Goal: Information Seeking & Learning: Check status

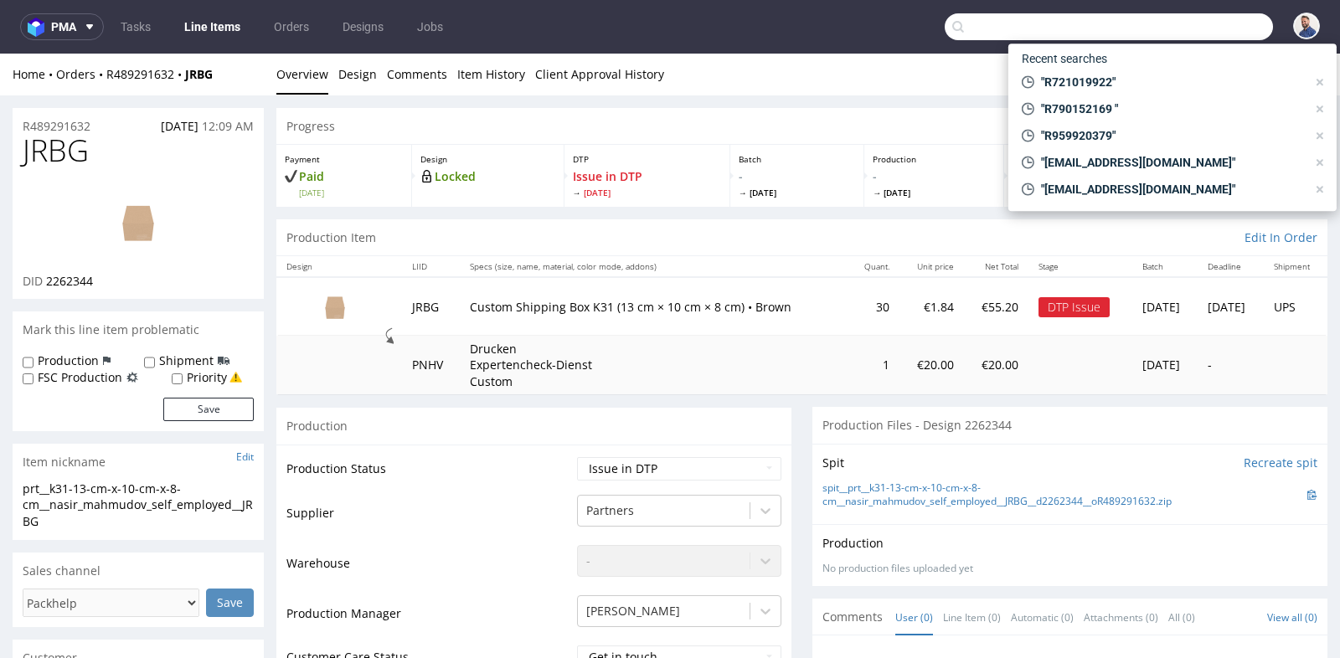
click at [1215, 25] on input "text" at bounding box center [1108, 26] width 328 height 27
paste input "compras@erfara.com"
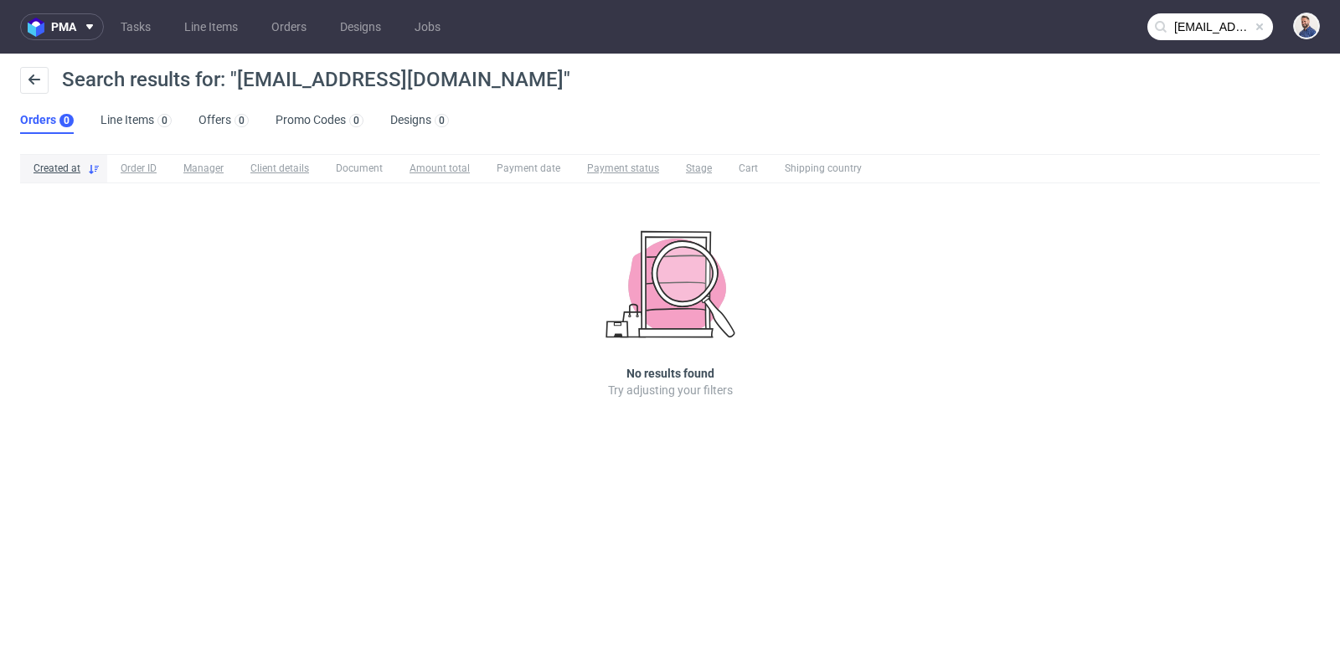
click at [1218, 26] on input "compras@erfara.com" at bounding box center [1210, 26] width 126 height 27
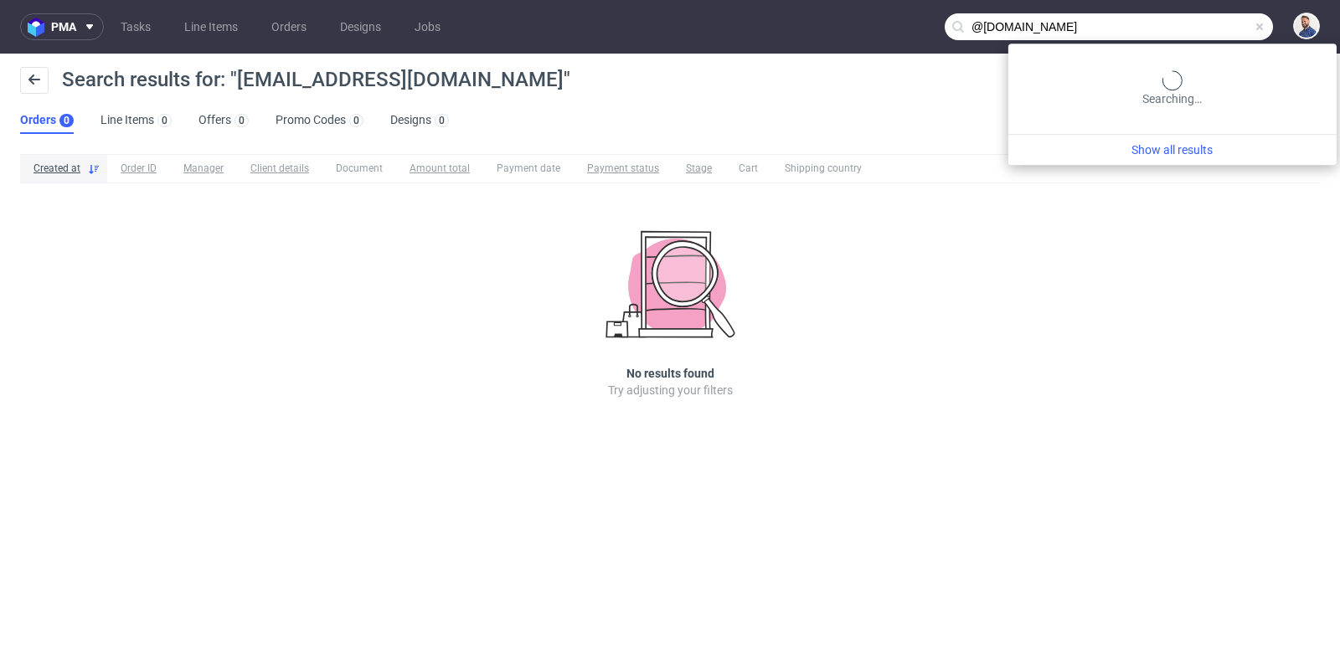
type input "@erfara.com"
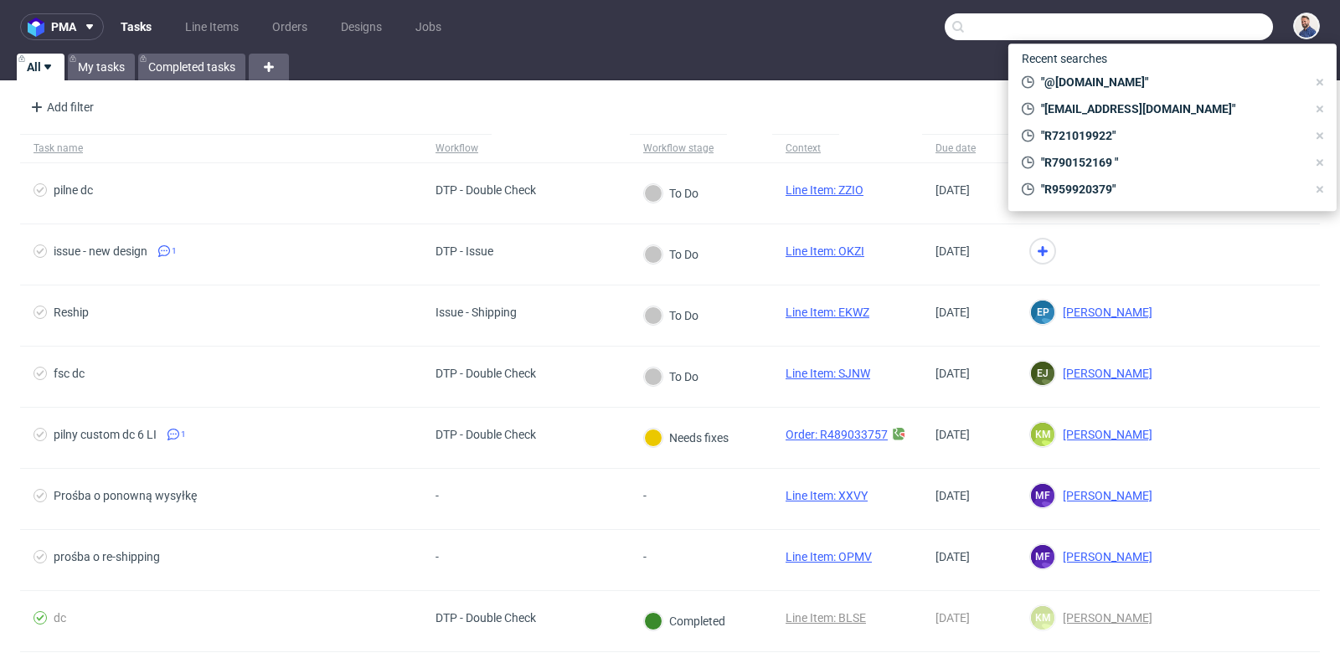
click at [1196, 17] on input "text" at bounding box center [1108, 26] width 328 height 27
paste input "[PERSON_NAME][EMAIL_ADDRESS][DOMAIN_NAME]"
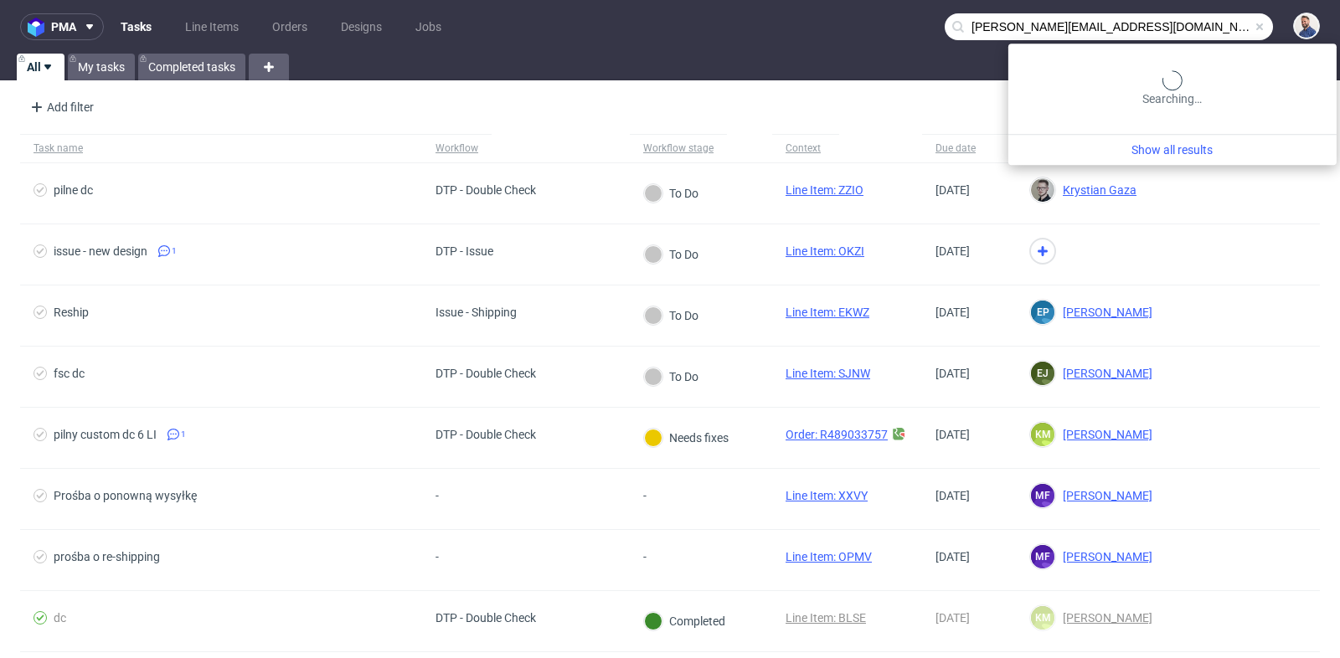
type input "[PERSON_NAME][EMAIL_ADDRESS][DOMAIN_NAME]"
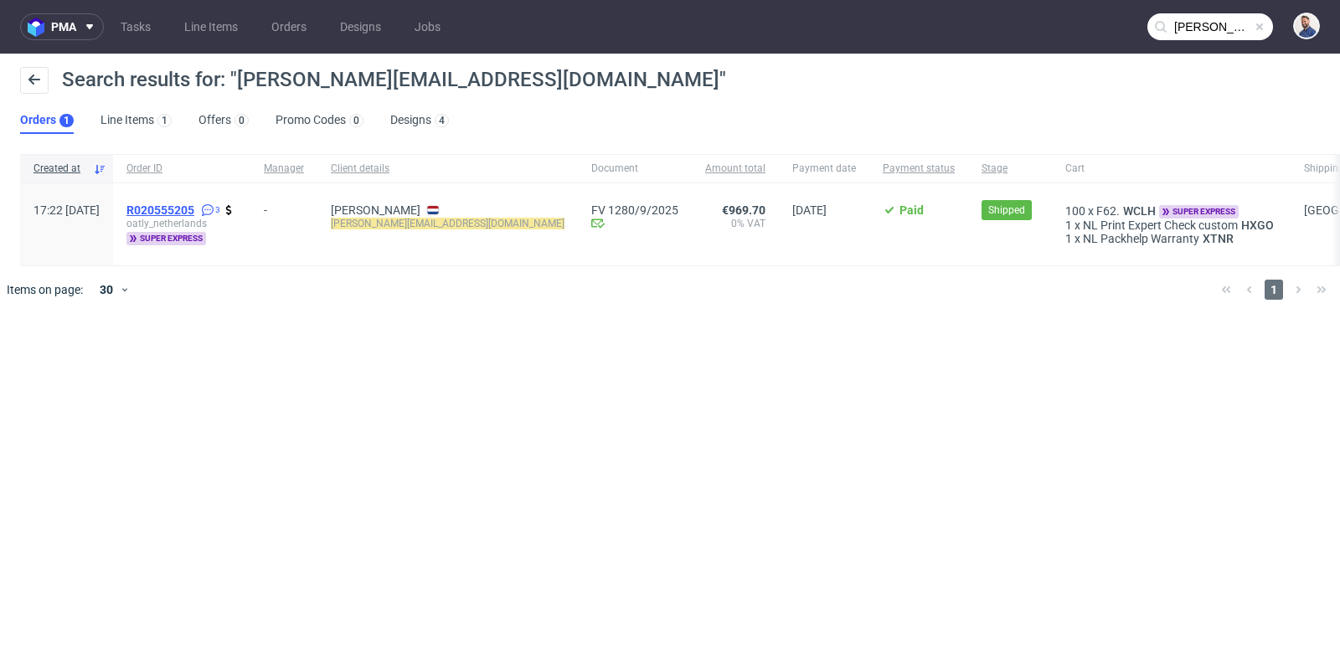
click at [194, 207] on span "R020555205" at bounding box center [160, 209] width 68 height 13
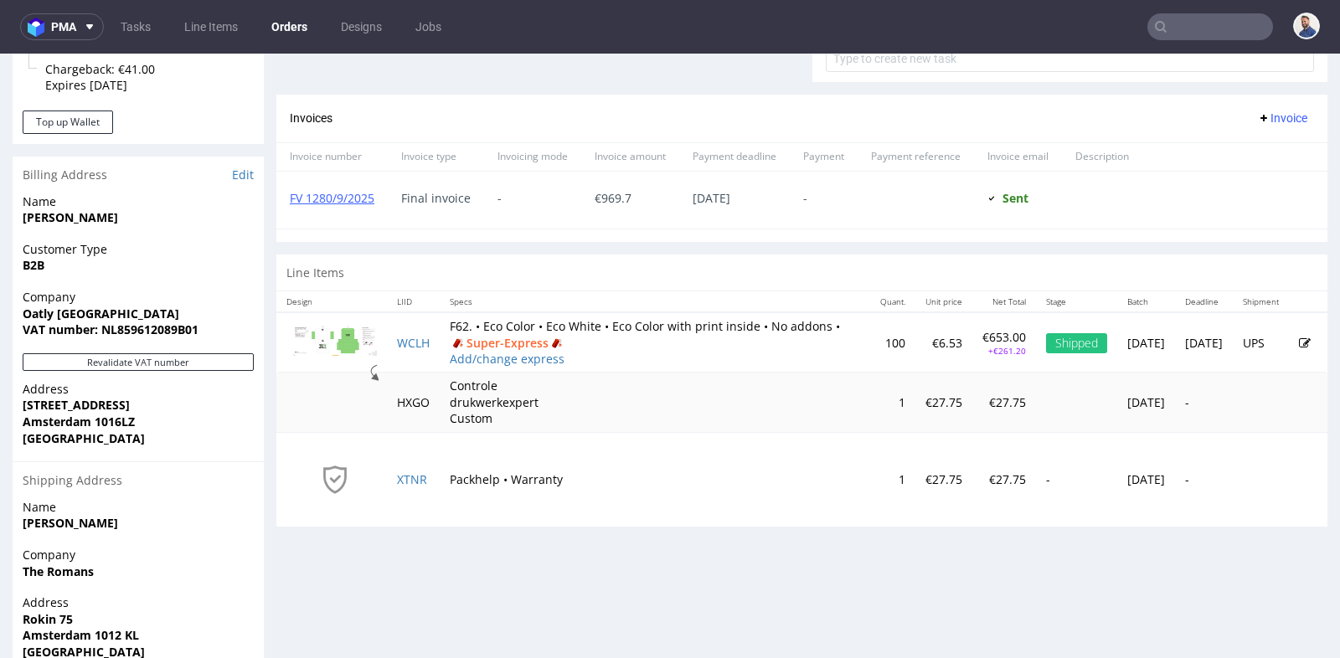
scroll to position [743, 0]
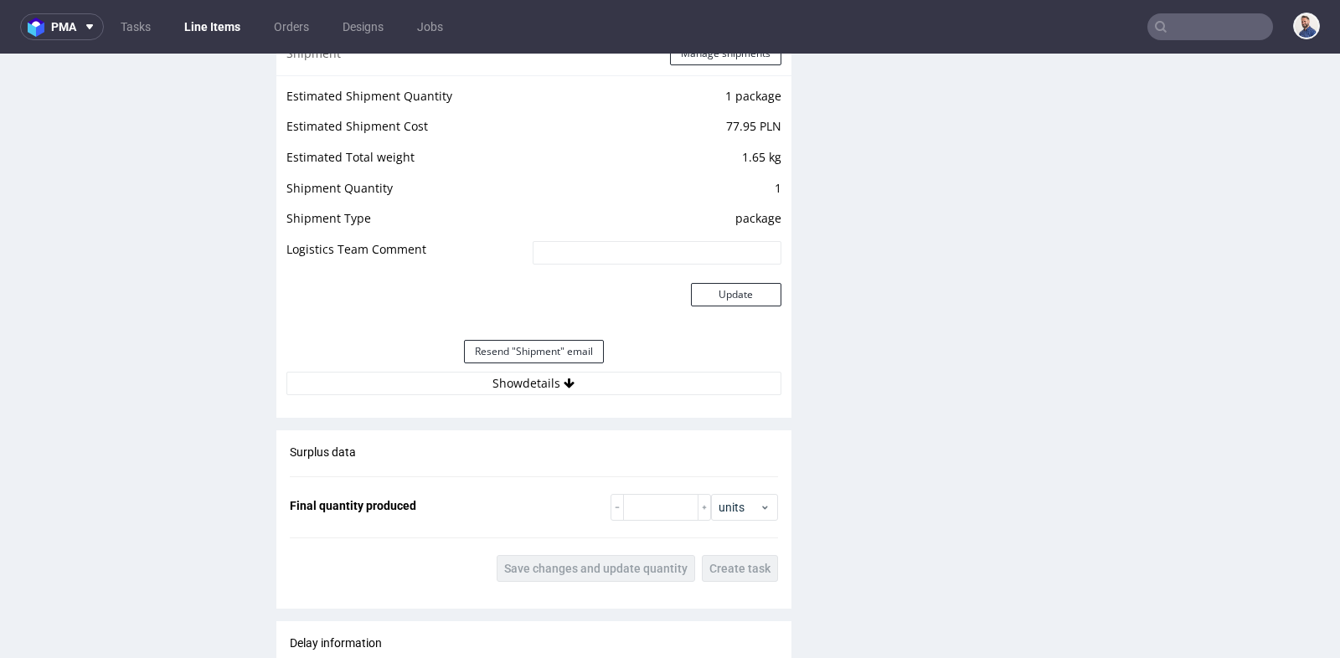
scroll to position [1711, 0]
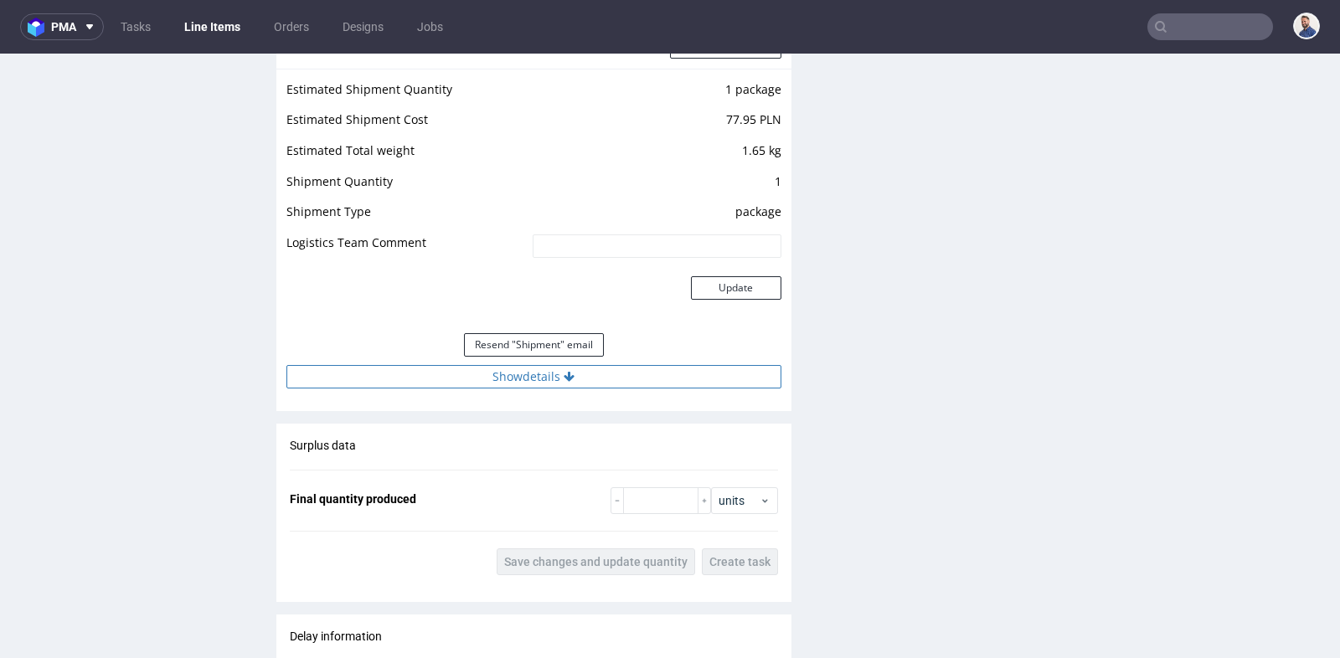
click at [517, 370] on button "Show details" at bounding box center [533, 376] width 495 height 23
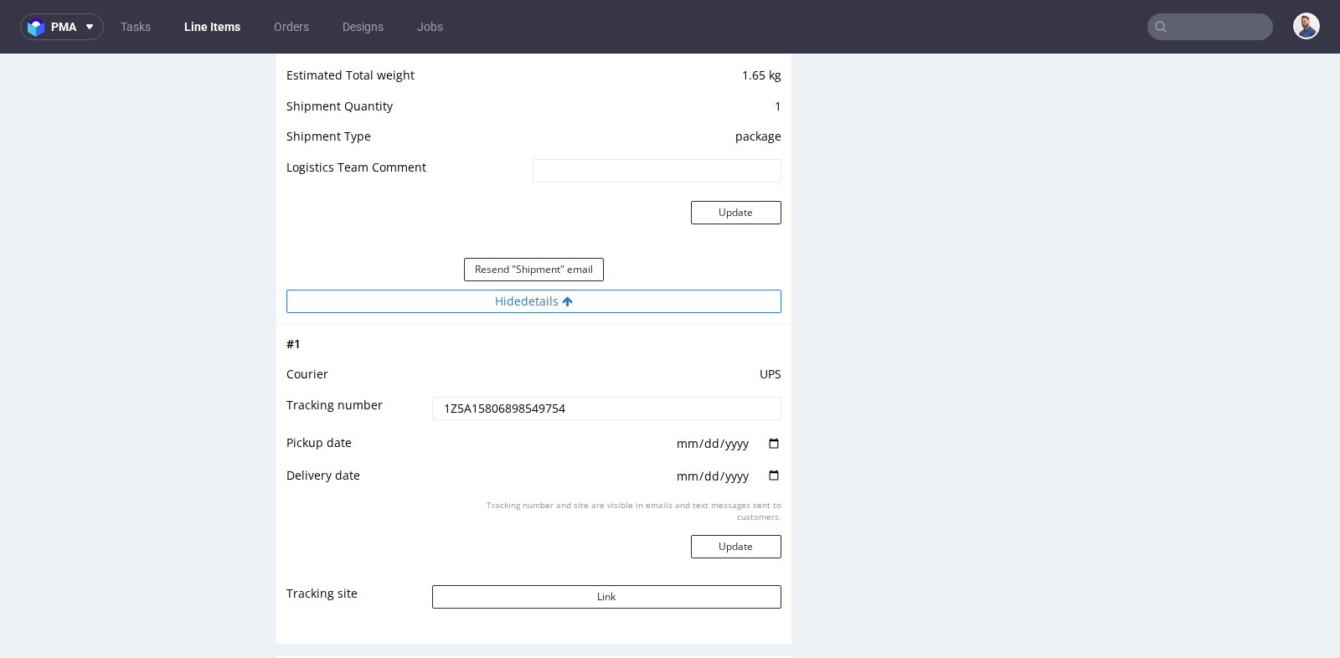
scroll to position [1823, 0]
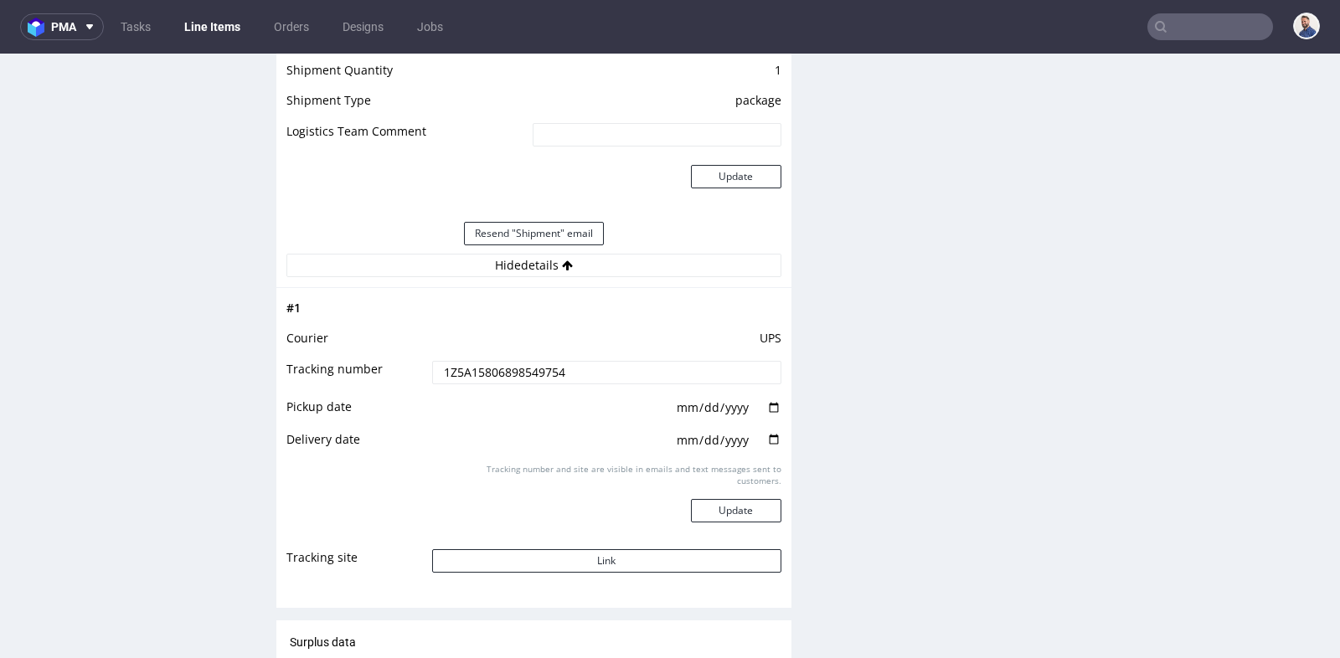
click at [525, 369] on input "1Z5A15806898549754" at bounding box center [606, 372] width 349 height 23
click at [1199, 19] on input "text" at bounding box center [1210, 26] width 126 height 27
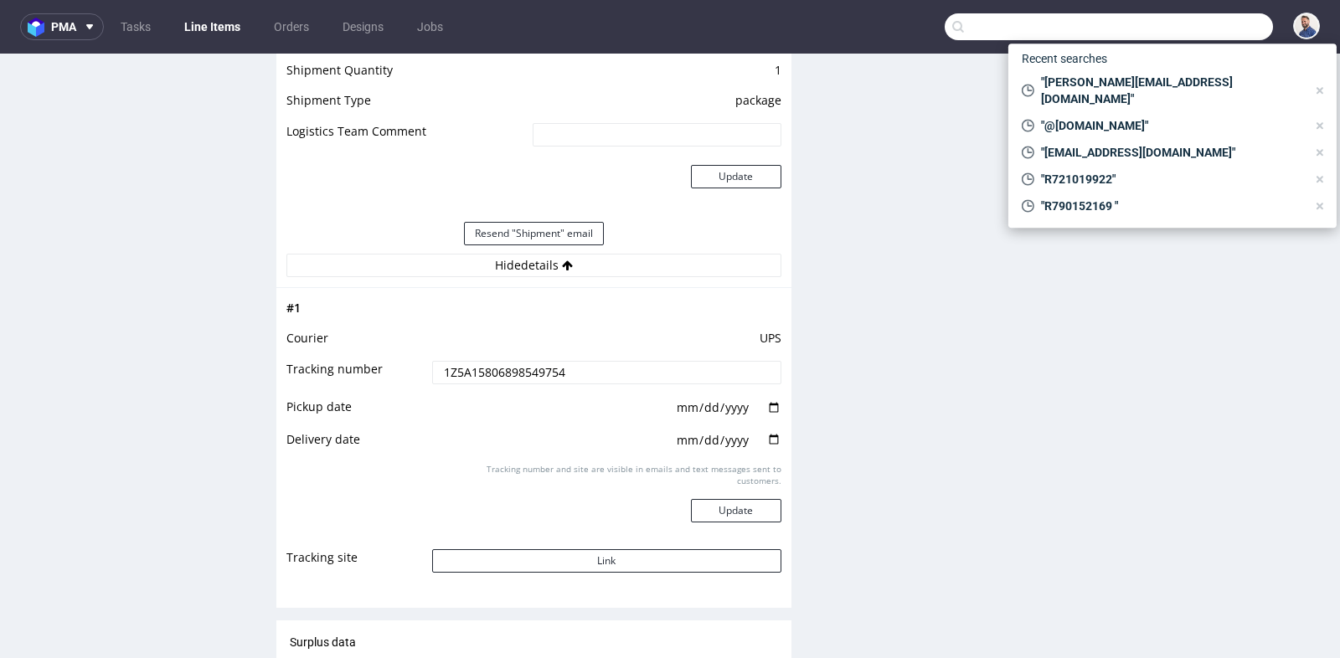
paste input "sylnacosmetica@gmail.com"
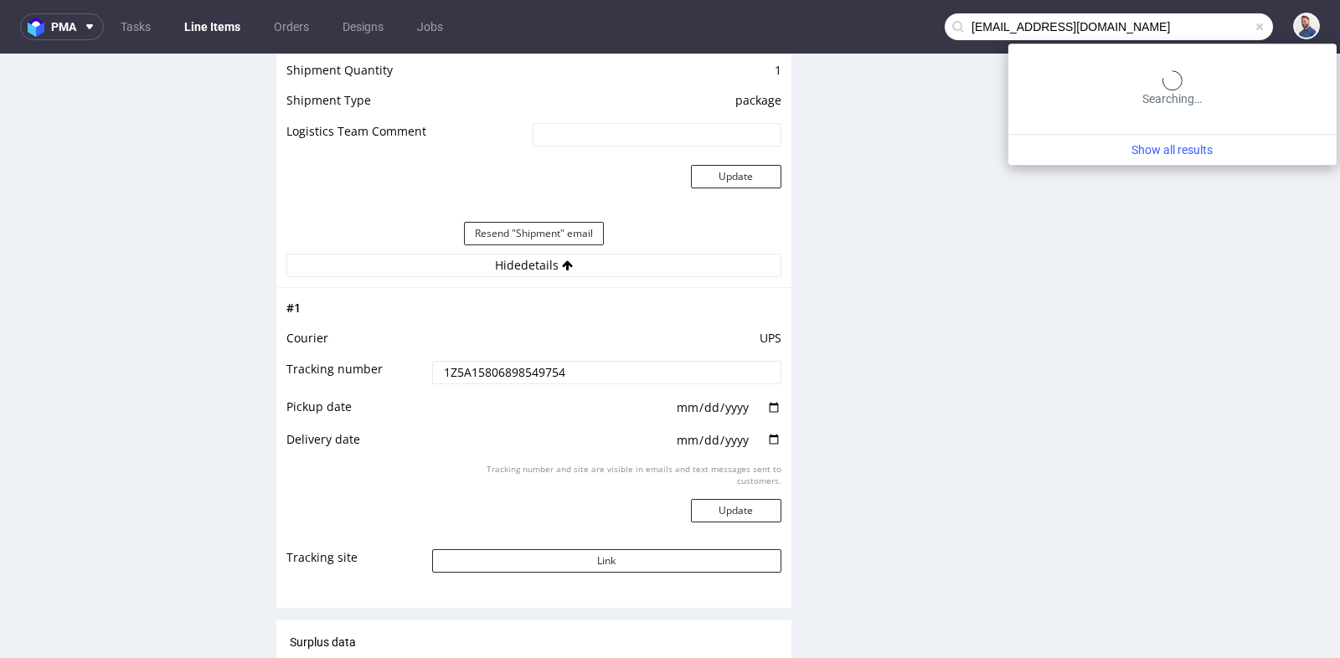
type input "sylnacosmetica@gmail.com"
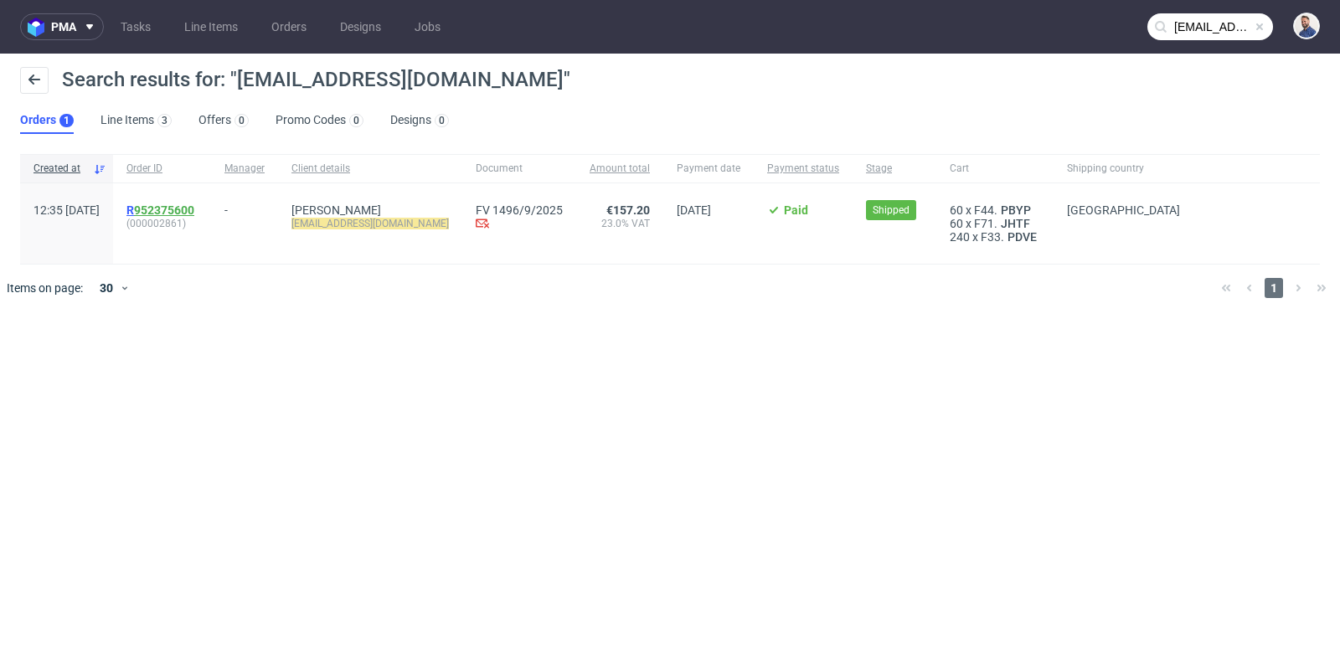
click at [194, 208] on link "952375600" at bounding box center [164, 209] width 60 height 13
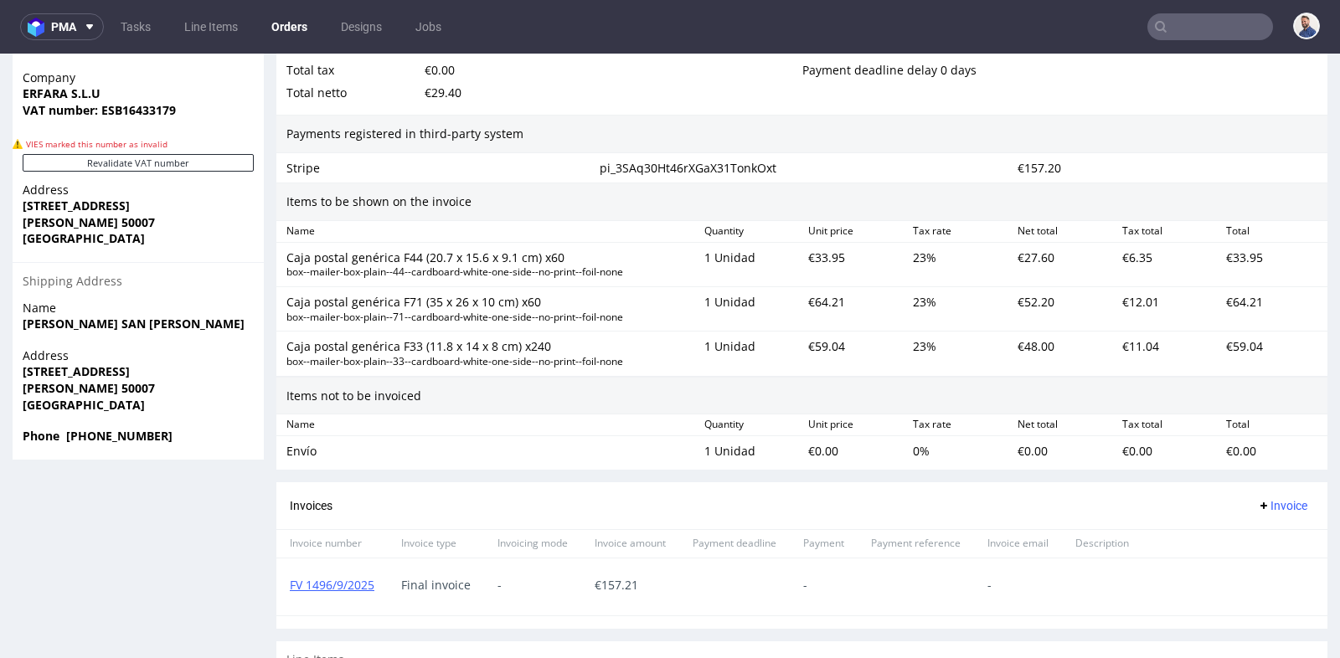
scroll to position [967, 0]
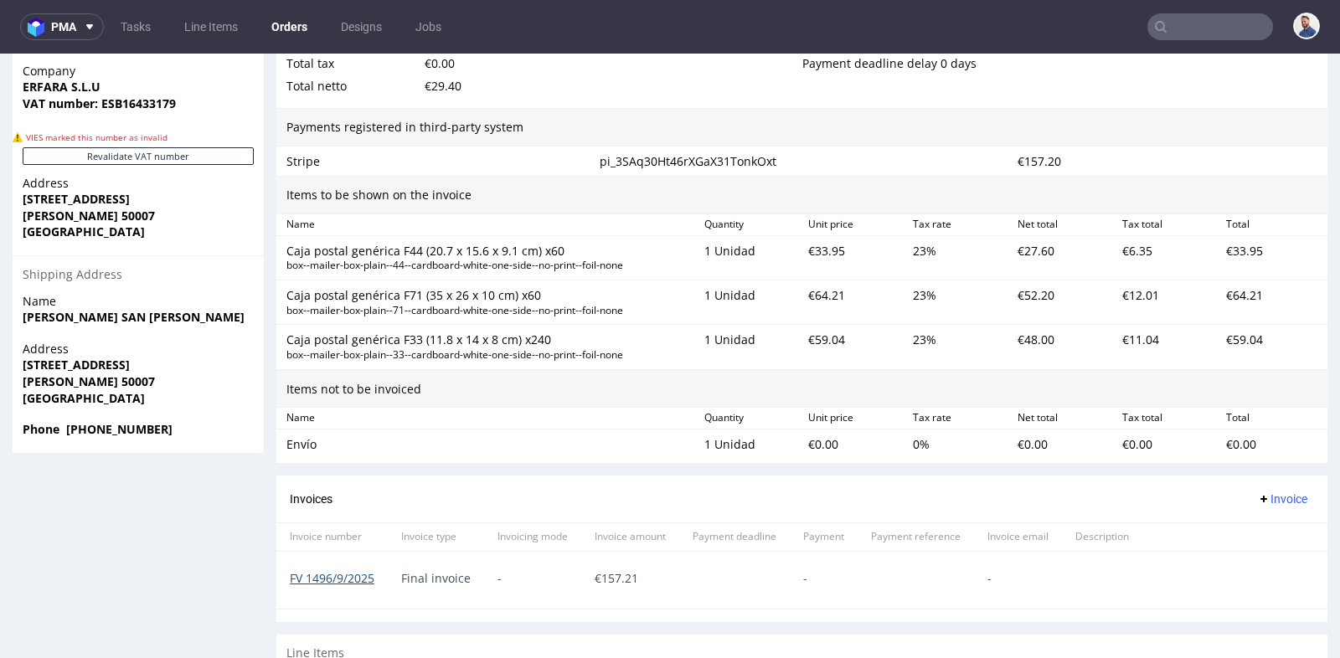
click at [338, 572] on link "FV 1496/9/2025" at bounding box center [332, 578] width 85 height 16
click at [1183, 29] on input "text" at bounding box center [1210, 26] width 126 height 27
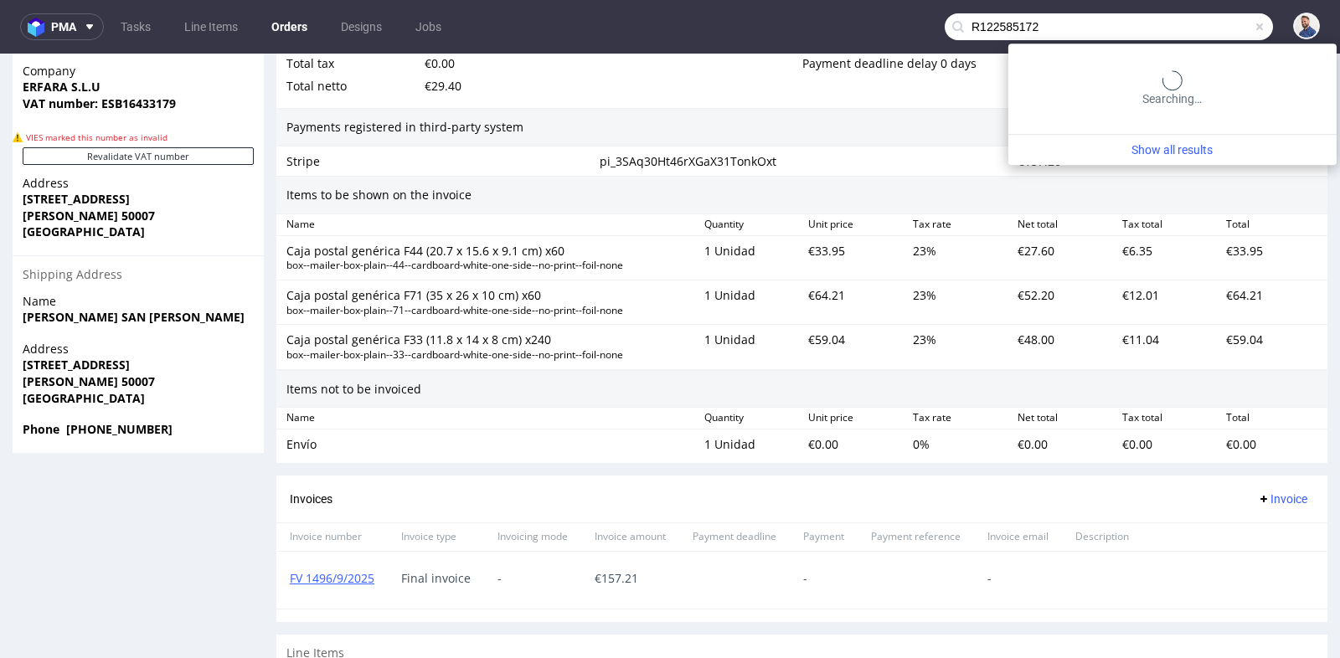
type input "R122585172"
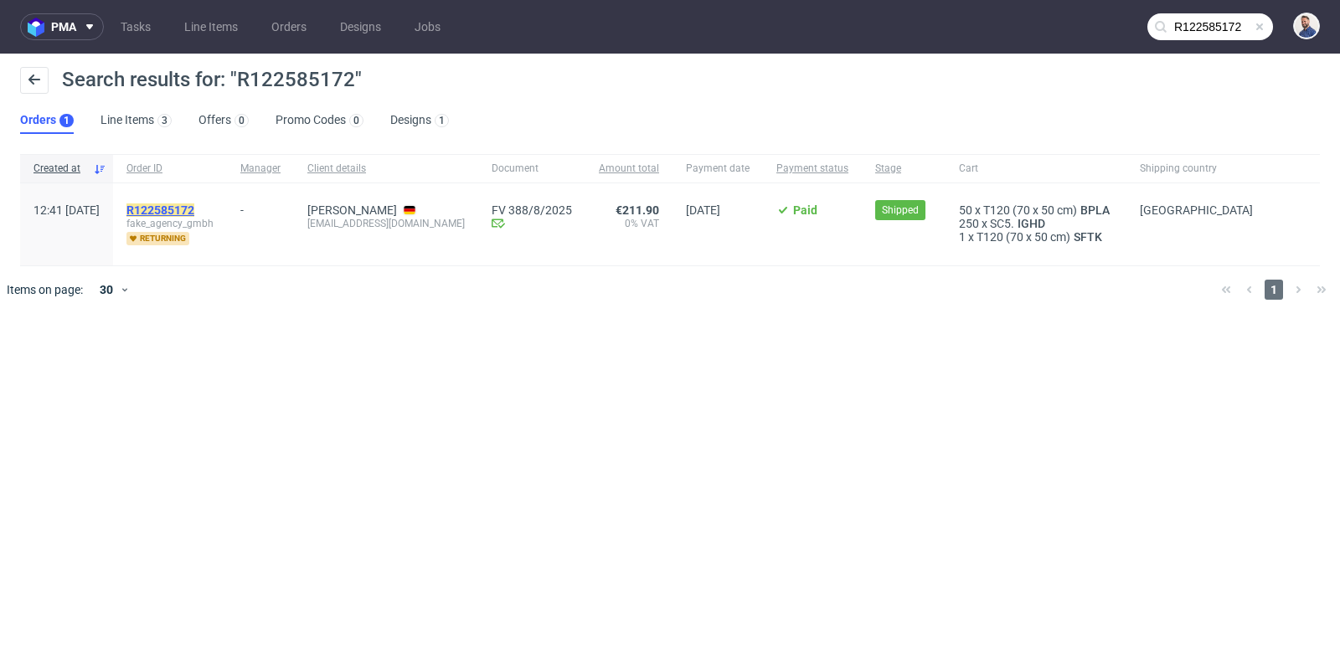
click at [194, 208] on mark "R122585172" at bounding box center [160, 209] width 68 height 13
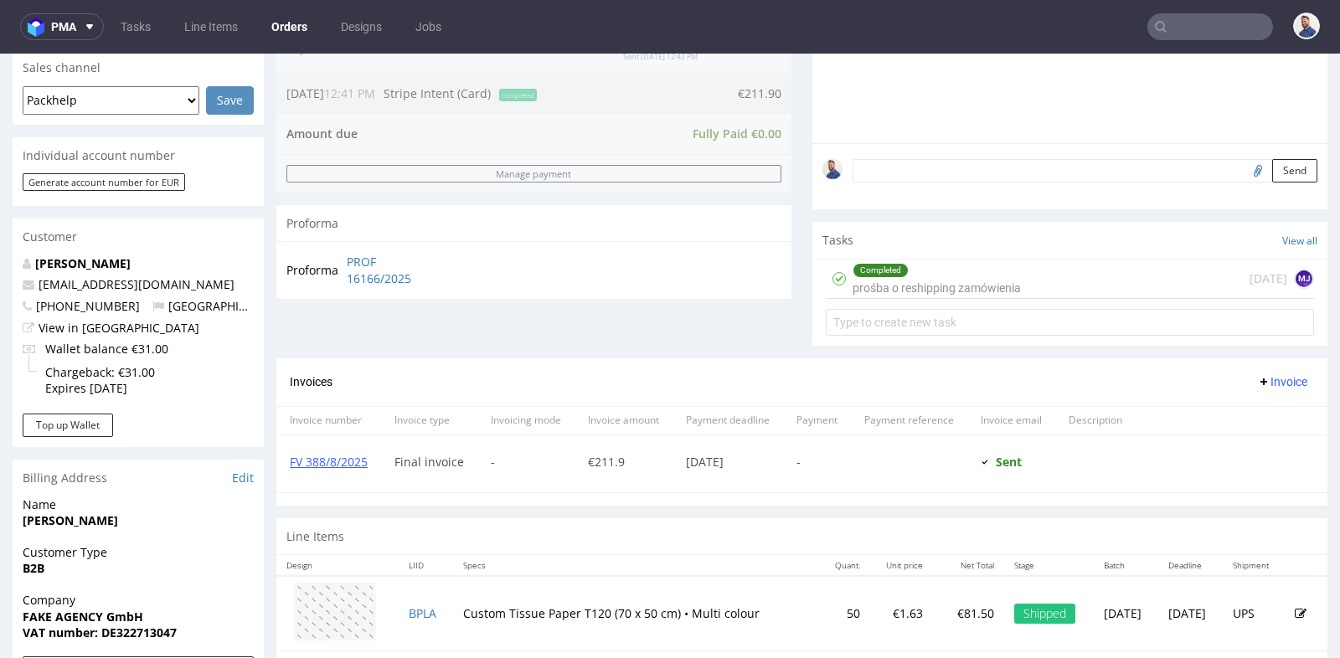
scroll to position [483, 0]
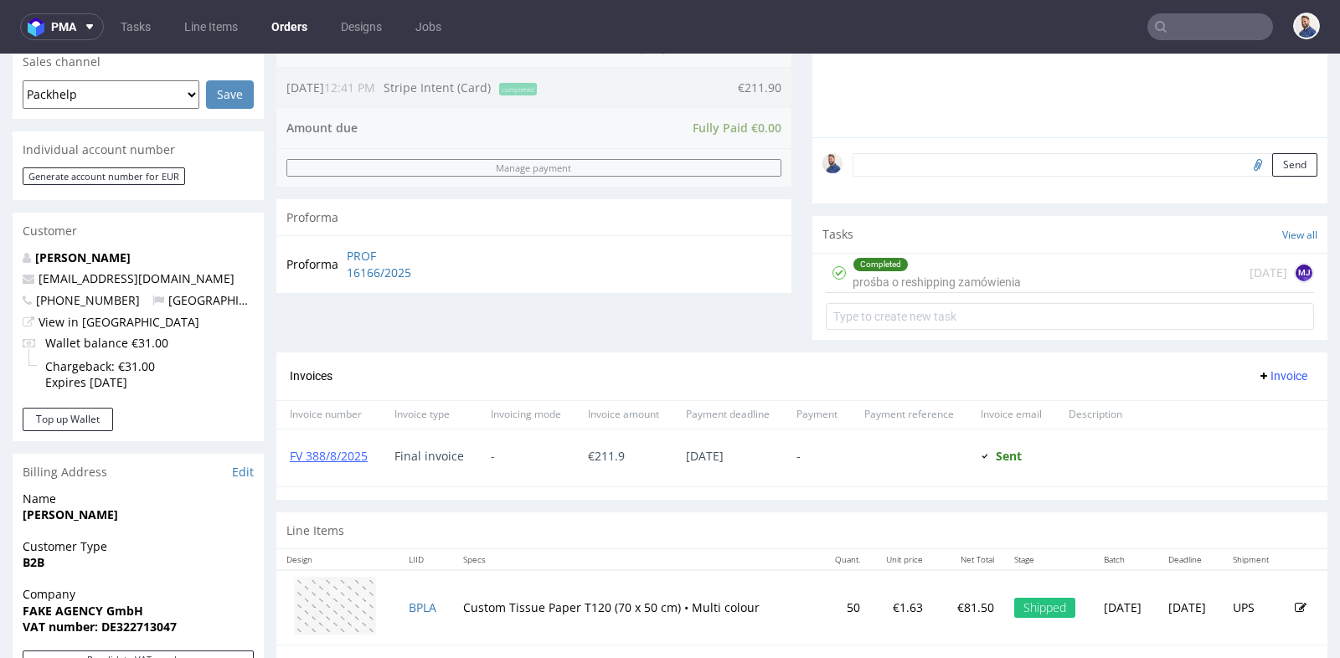
click at [984, 276] on div "Completed prośba o reshipping zamówienia" at bounding box center [936, 273] width 168 height 39
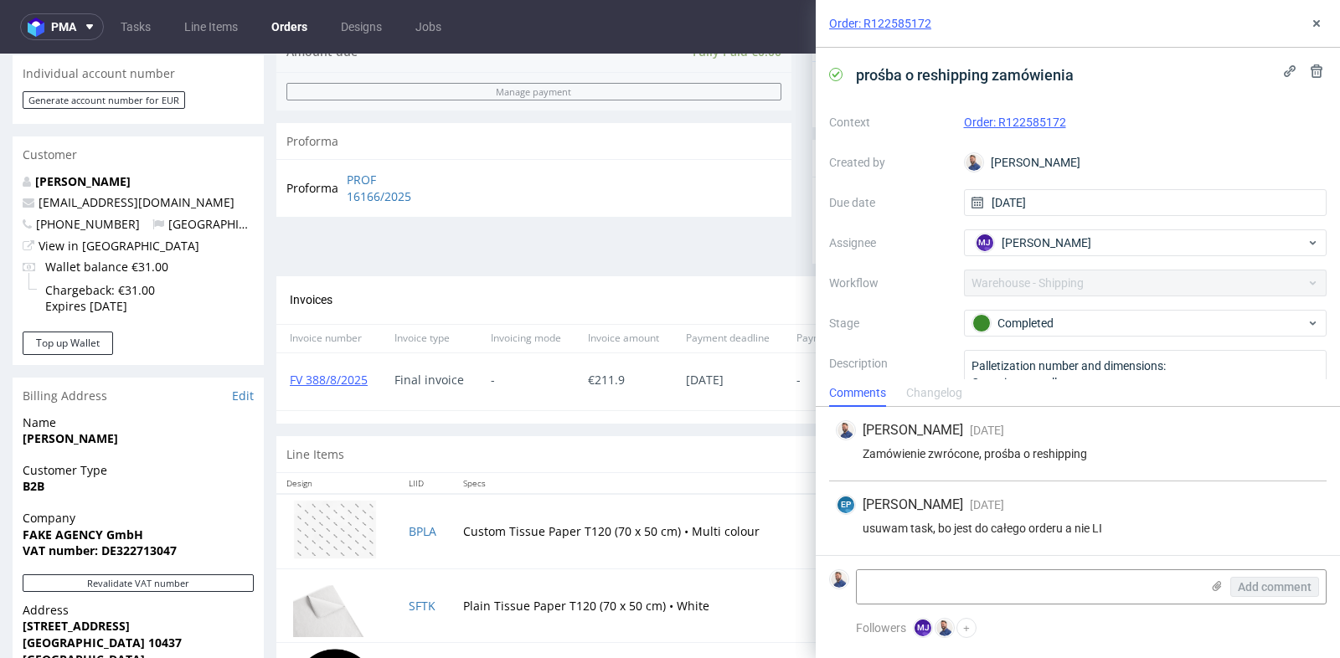
scroll to position [595, 0]
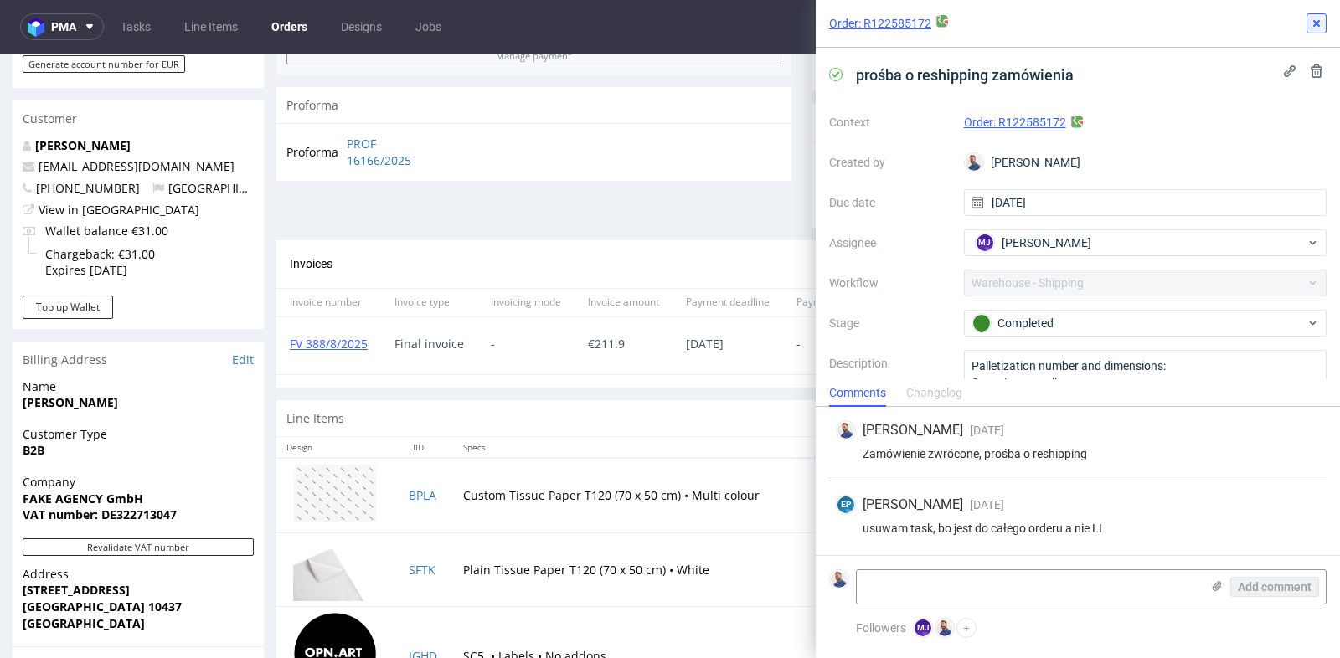
click at [1322, 20] on icon at bounding box center [1315, 23] width 13 height 13
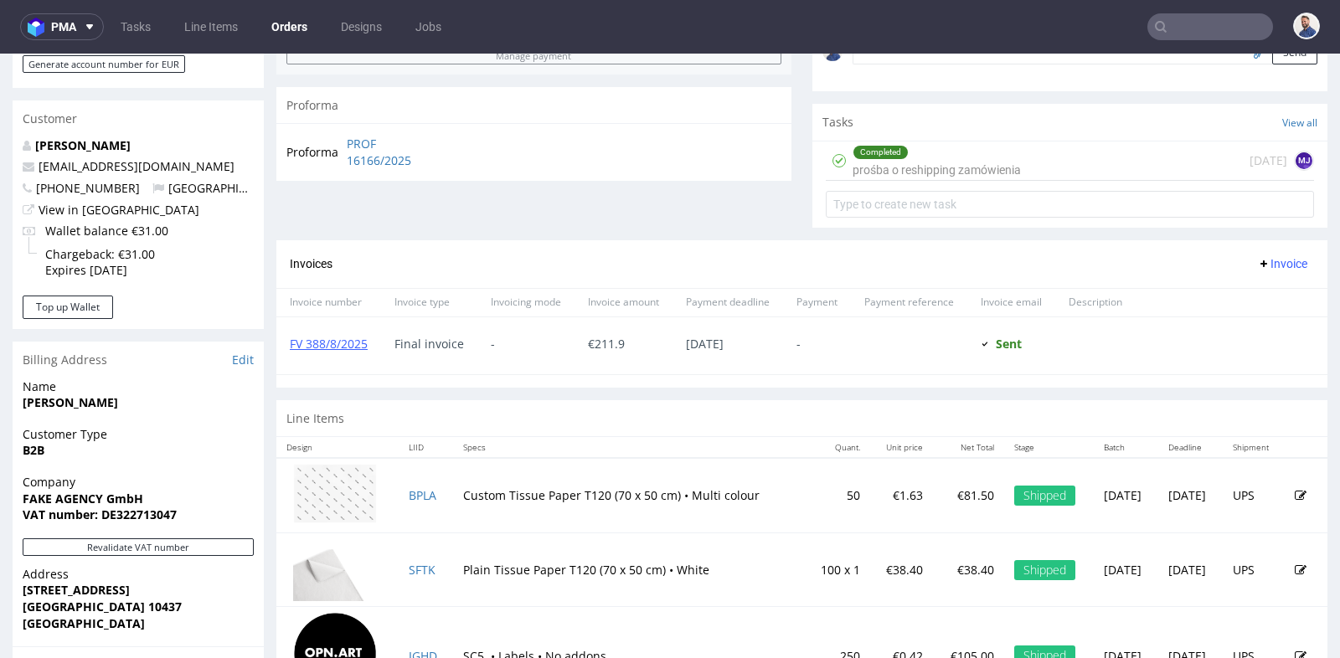
click at [940, 395] on div "Progress Complaints received → Reprint Orders: R733491310 Payment Paid Wed 30 J…" at bounding box center [801, 138] width 1051 height 1160
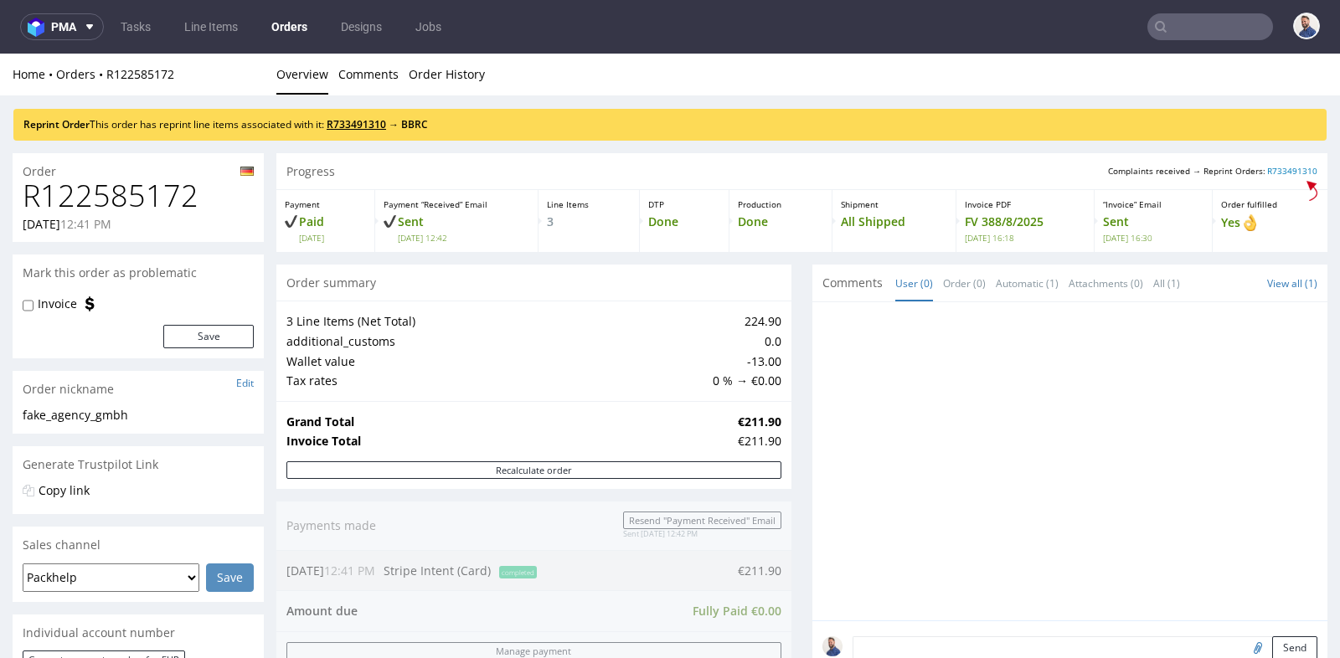
click at [354, 126] on link "R733491310" at bounding box center [356, 124] width 59 height 14
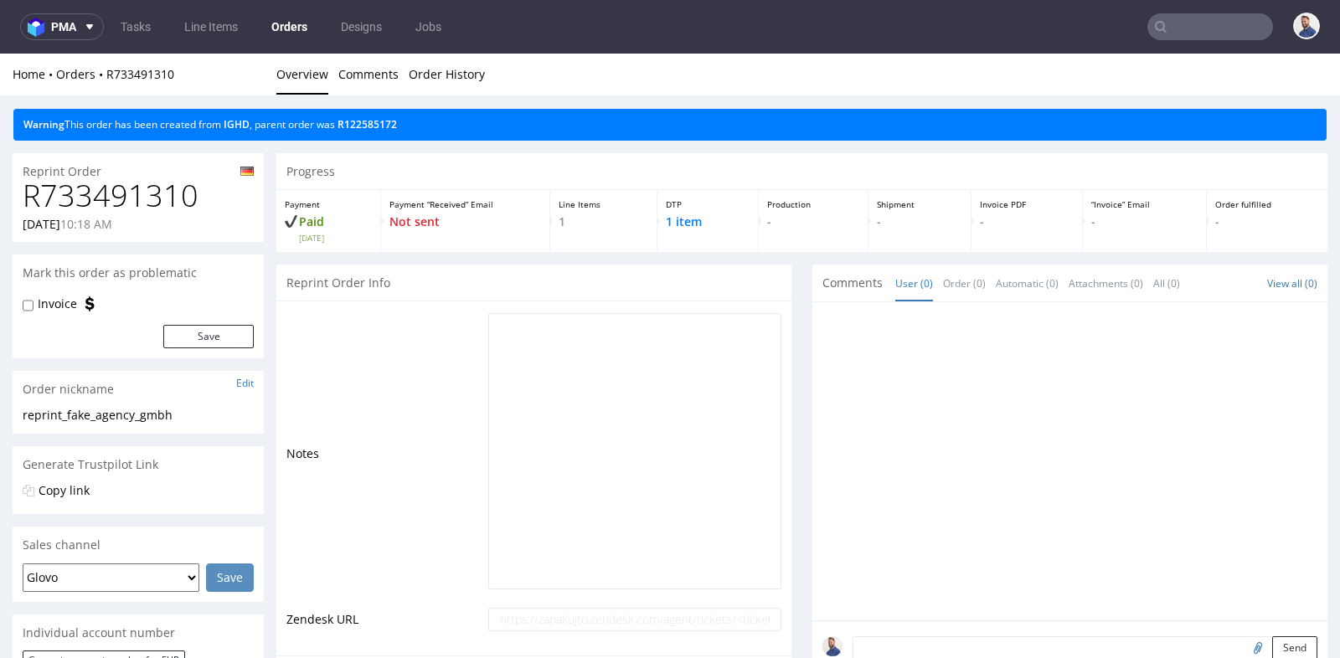
click at [791, 350] on div "Progress Payment Paid Thu 25 Sep Payment “Received” Email Not sent Line Items 1…" at bounding box center [801, 609] width 1051 height 913
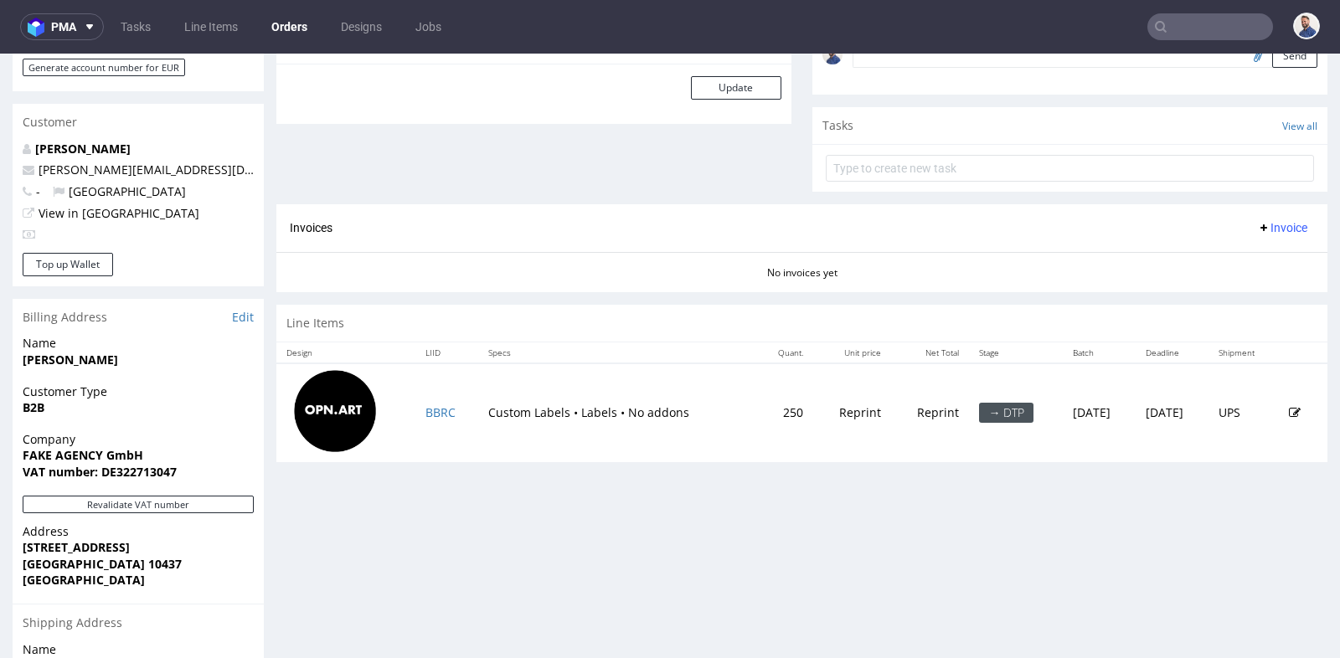
scroll to position [632, 0]
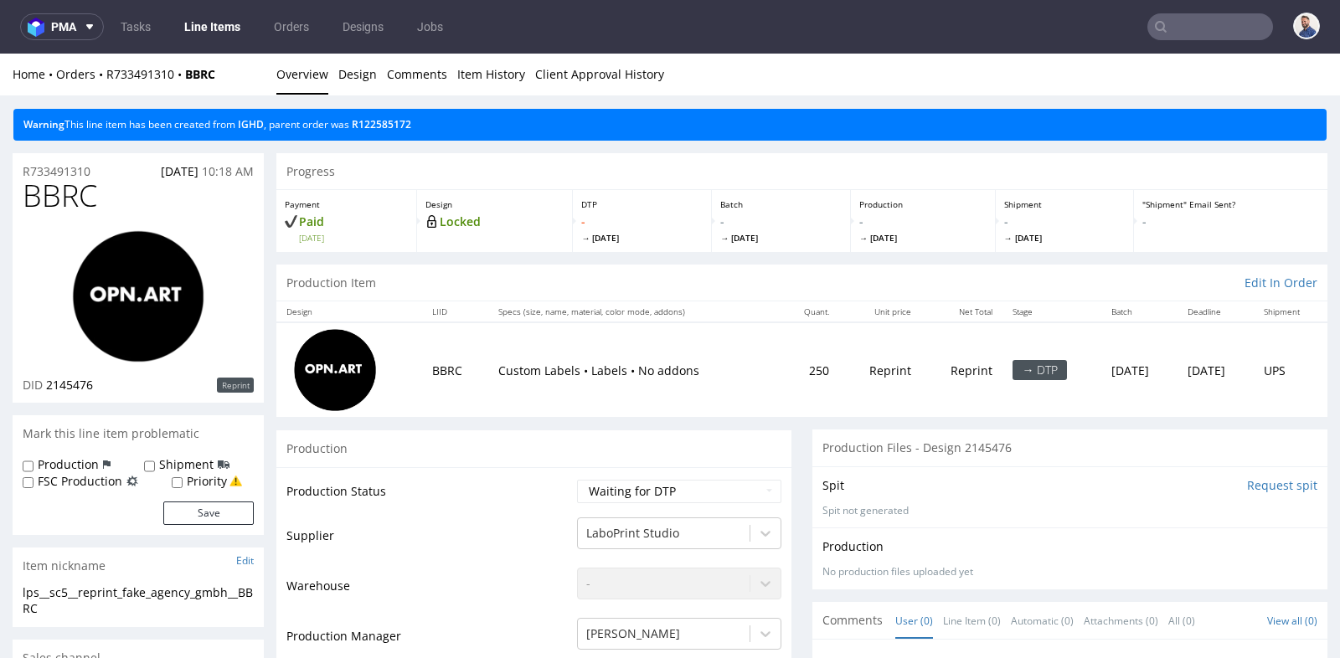
scroll to position [4, 0]
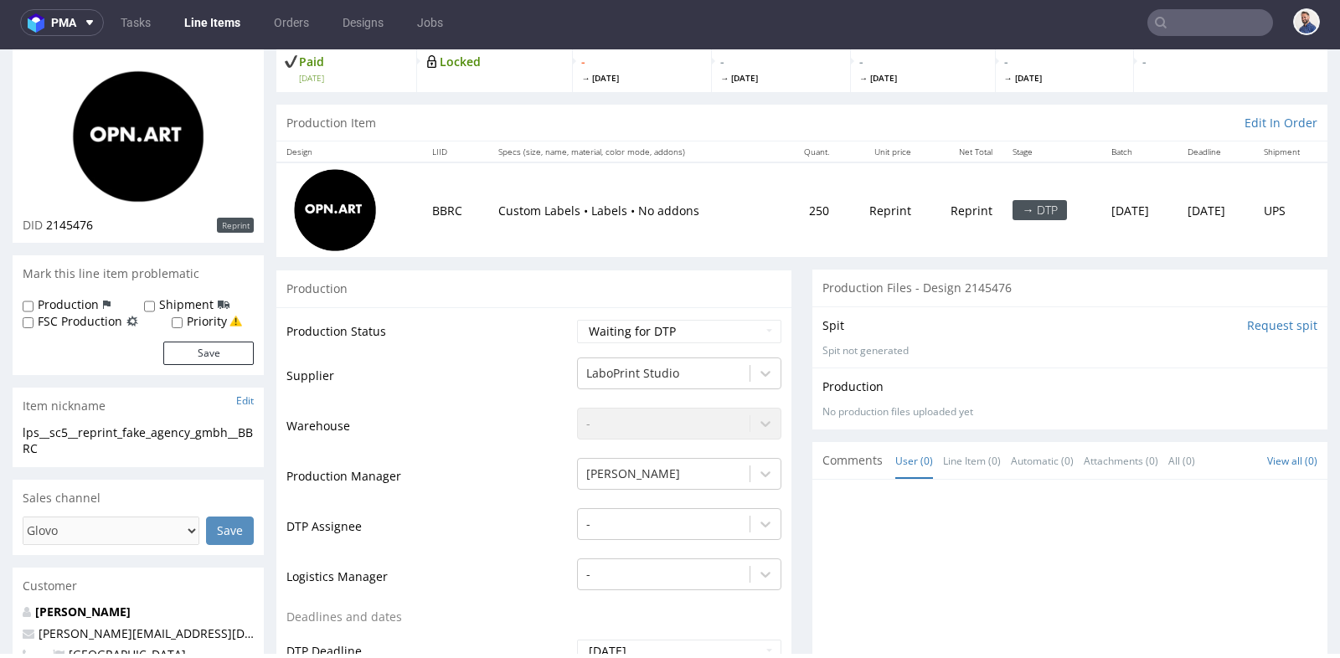
scroll to position [148, 0]
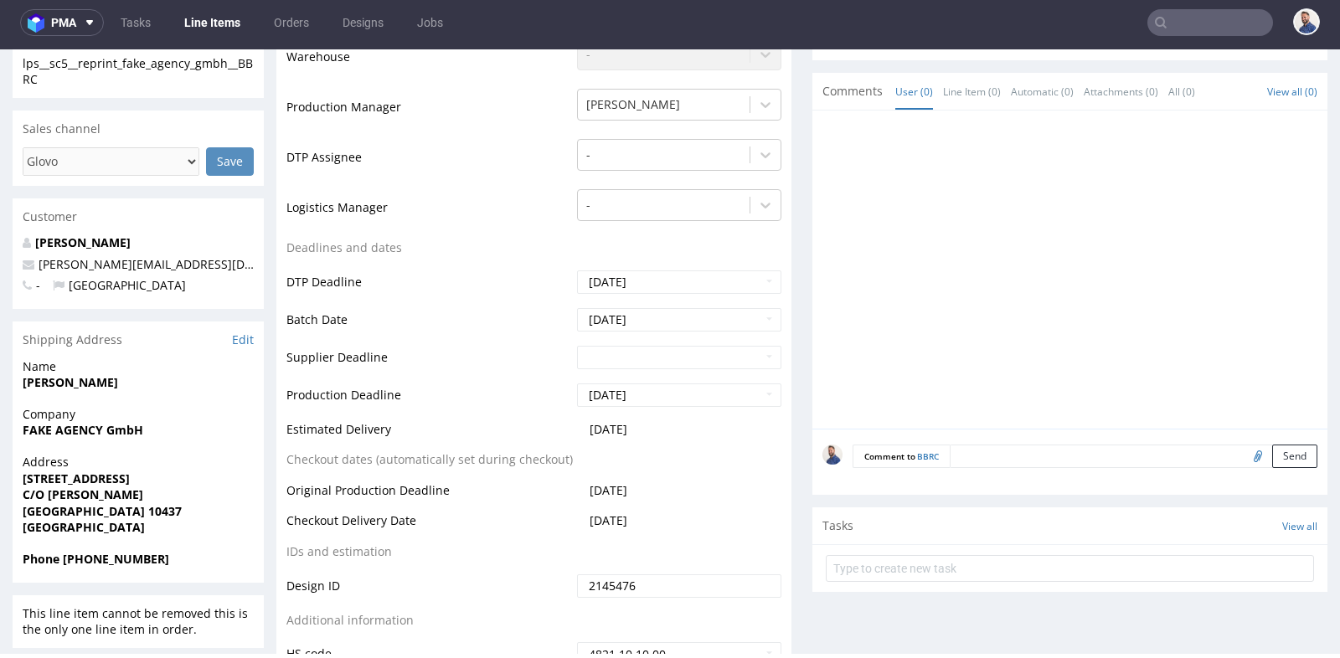
scroll to position [559, 0]
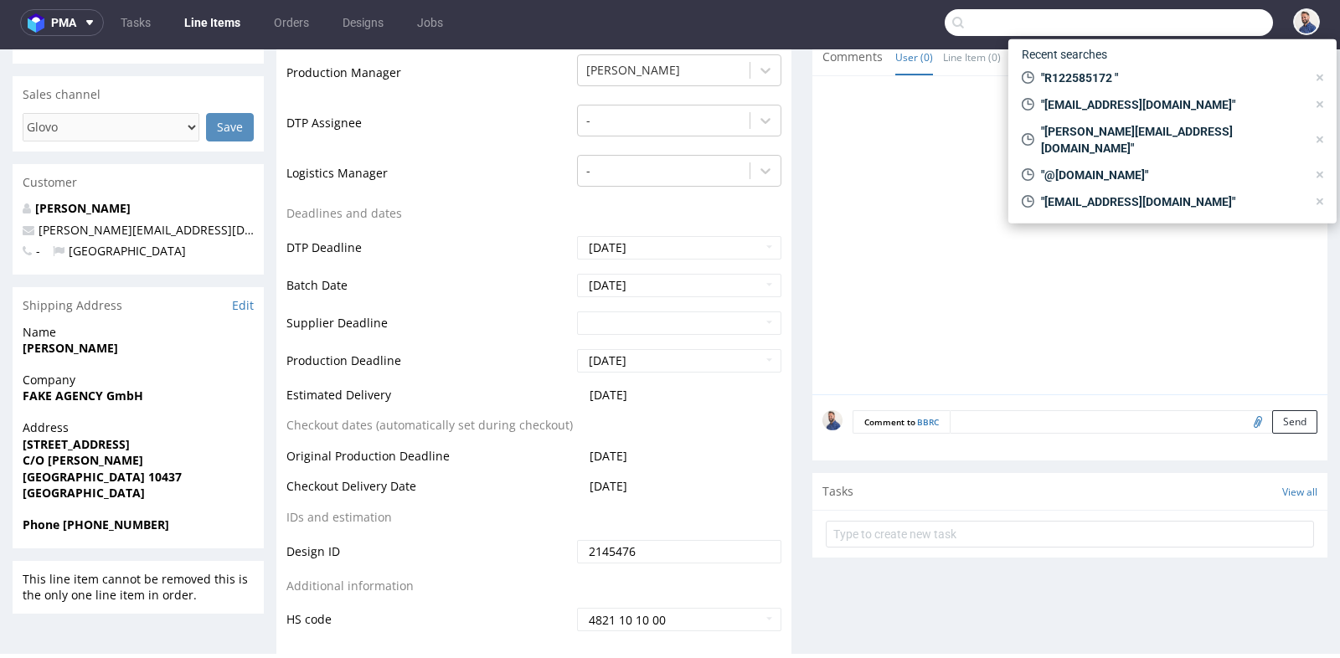
click at [1183, 29] on input "text" at bounding box center [1108, 22] width 328 height 27
paste input "R615102292"
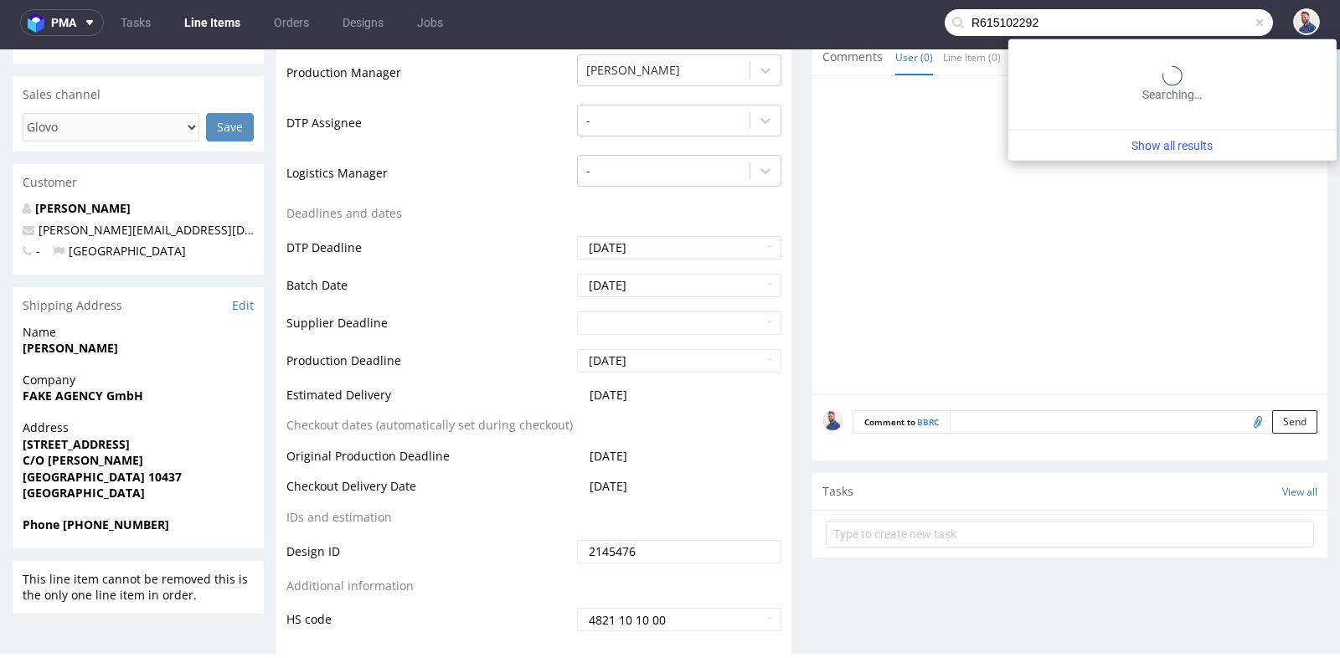
type input "R615102292"
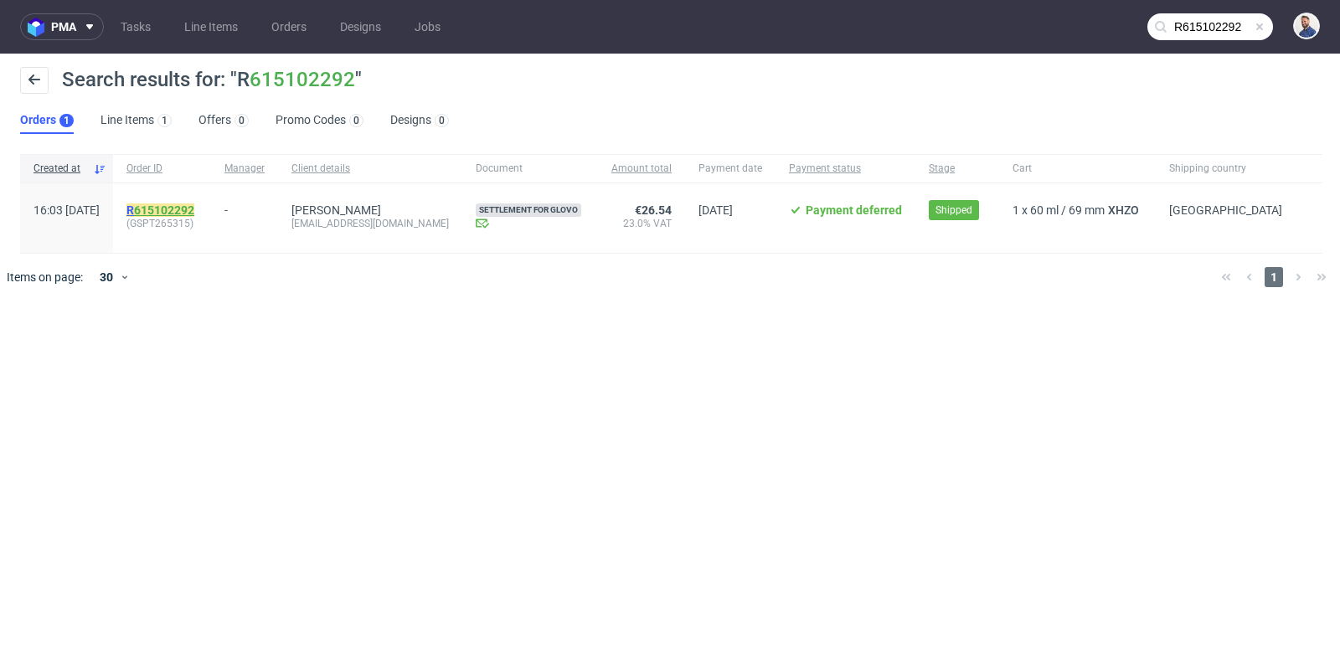
click at [194, 209] on link "615102292" at bounding box center [164, 209] width 60 height 13
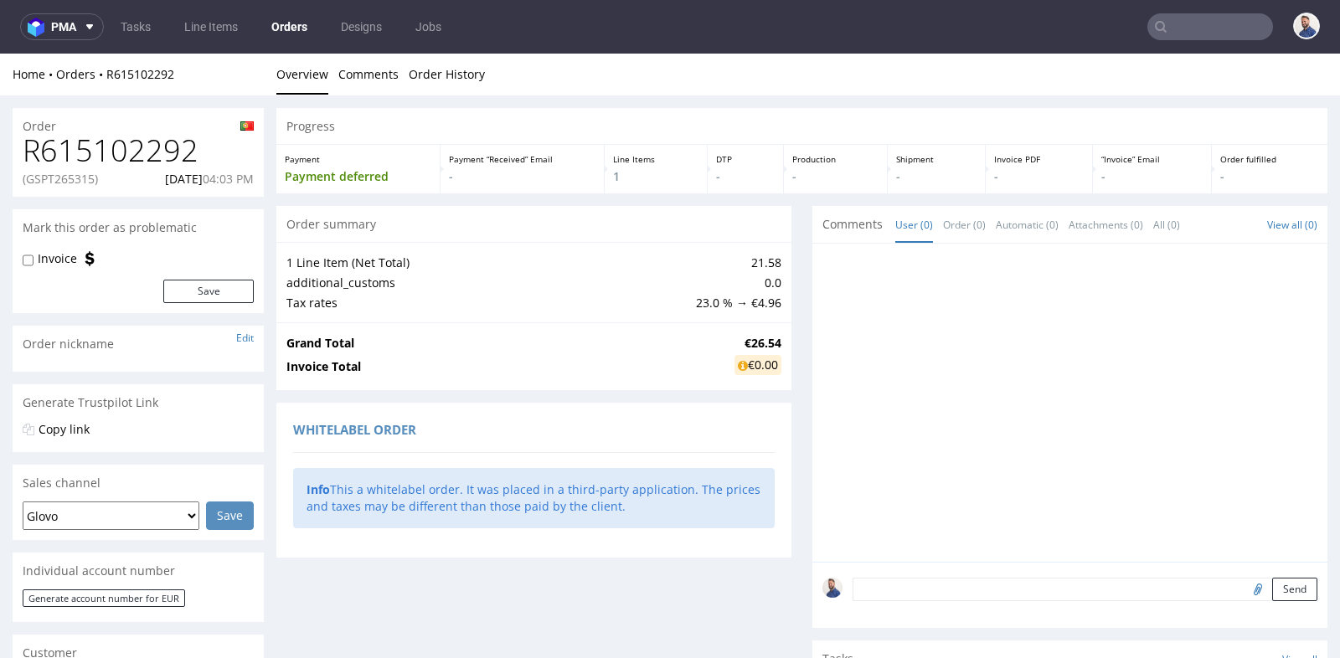
click at [802, 422] on div "Progress Payment Payment deferred Payment “Received” Email - Line Items 1 DTP -…" at bounding box center [801, 560] width 1051 height 904
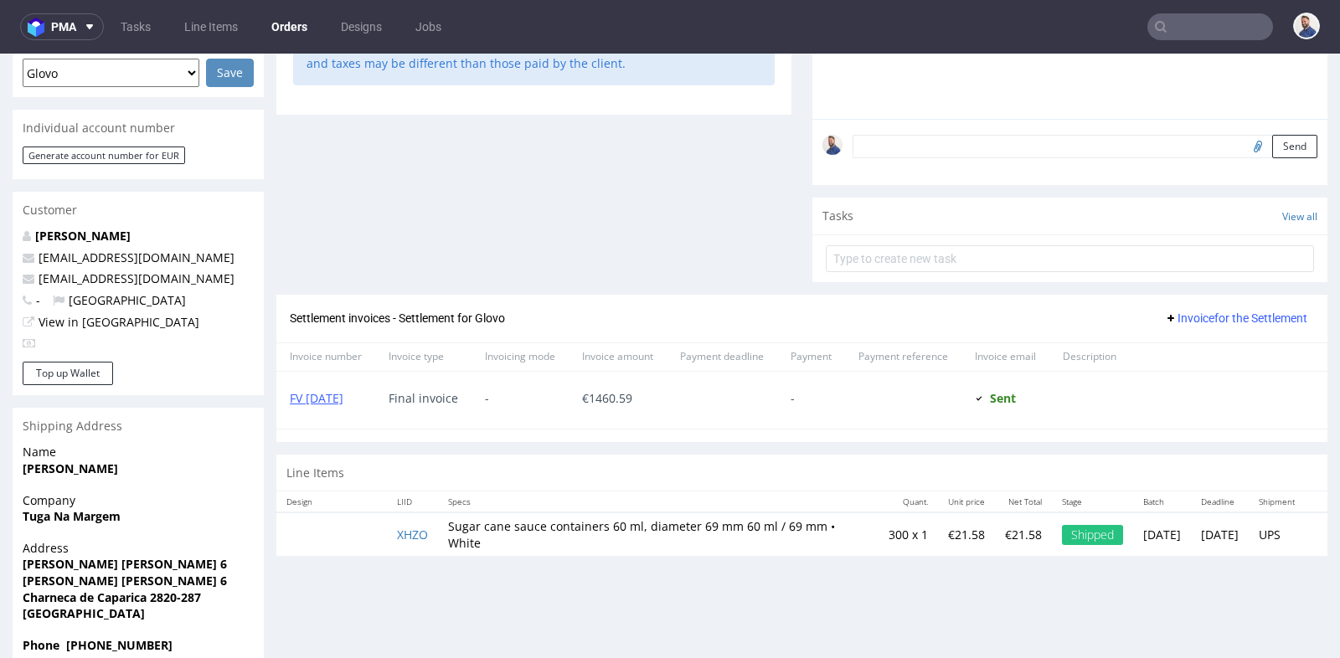
scroll to position [446, 0]
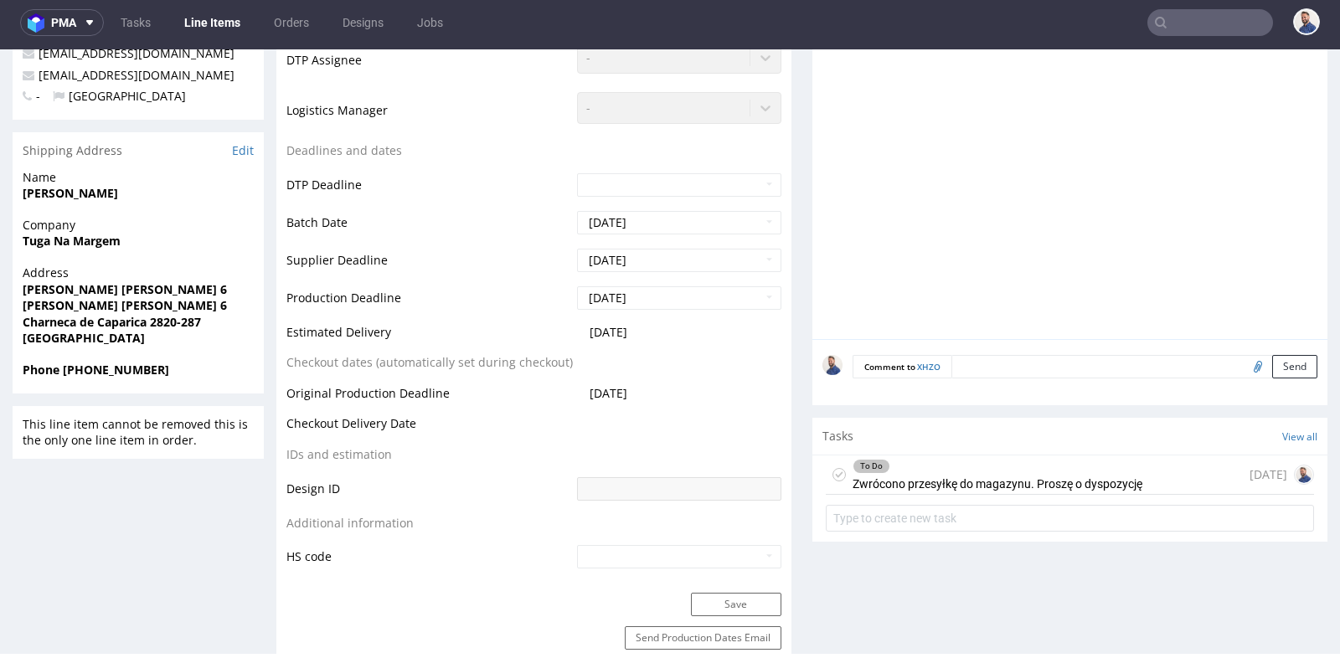
scroll to position [521, 0]
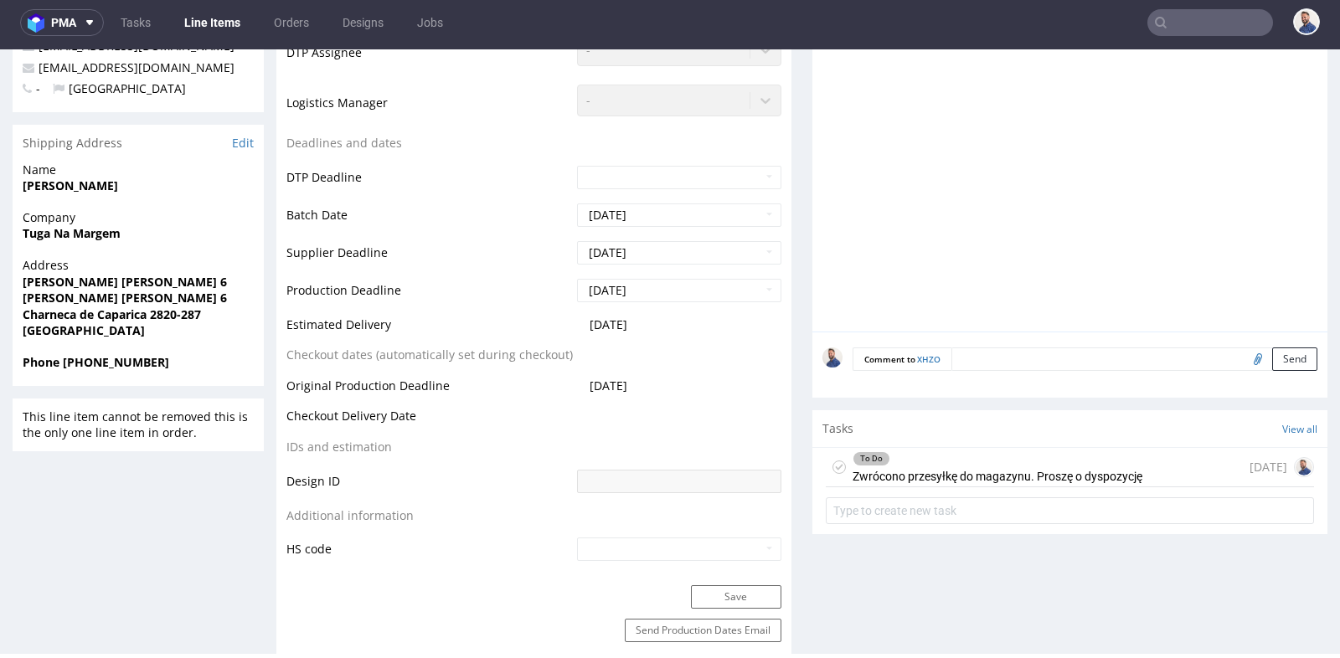
click at [905, 466] on div "To Do" at bounding box center [997, 458] width 288 height 13
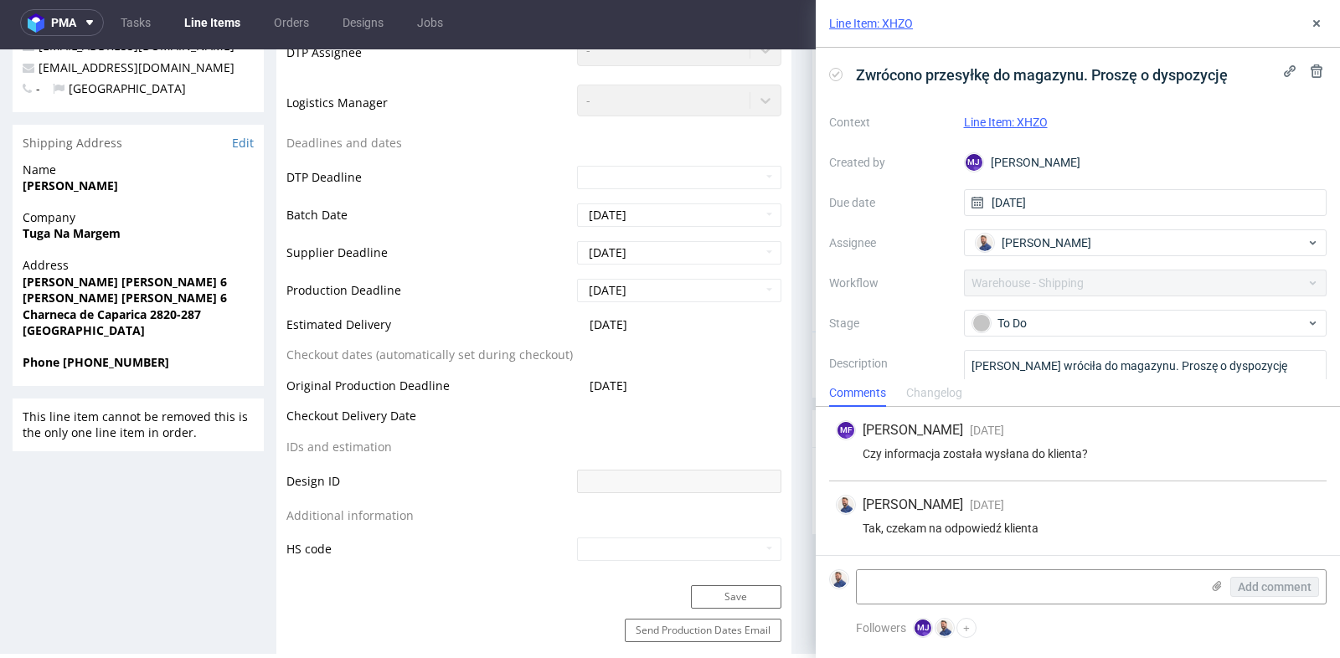
click at [1196, 527] on div "Tak, czekam na odpowiedź klienta" at bounding box center [1078, 528] width 484 height 13
click at [1314, 534] on div "Tak, czekam na odpowiedź klienta" at bounding box center [1078, 528] width 484 height 13
click at [1195, 492] on div "Michał Rachański 23 days ago 3rd Sep 2025, 10:12 Tak, czekam na odpowiedź klien…" at bounding box center [1077, 518] width 497 height 74
click at [1108, 450] on div "Czy informacja została wysłana do klienta?" at bounding box center [1078, 453] width 484 height 13
drag, startPoint x: 1065, startPoint y: 467, endPoint x: 1094, endPoint y: 394, distance: 78.5
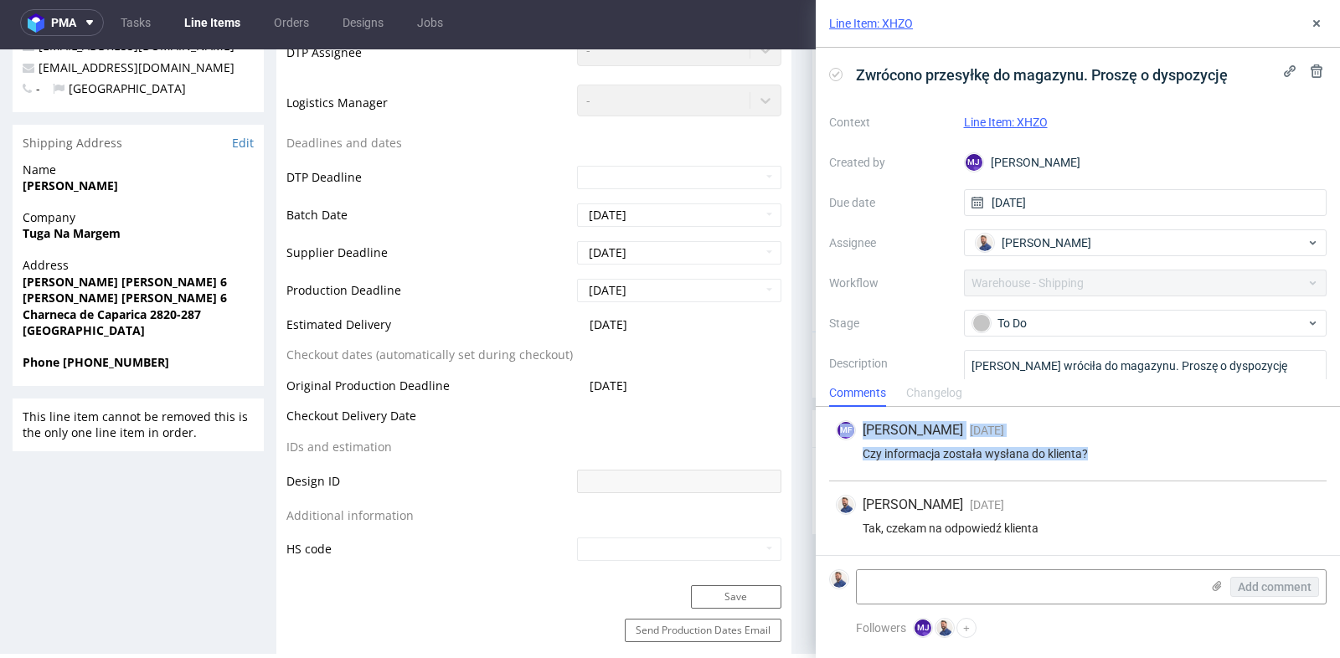
click at [1094, 394] on div "Comments Changelog MF Michał Fedorowicz 23 days ago 3rd Sep 2025, 09:56 Czy inf…" at bounding box center [1077, 518] width 524 height 279
click at [1055, 588] on textarea at bounding box center [1027, 586] width 343 height 33
click at [1315, 23] on use at bounding box center [1316, 23] width 7 height 7
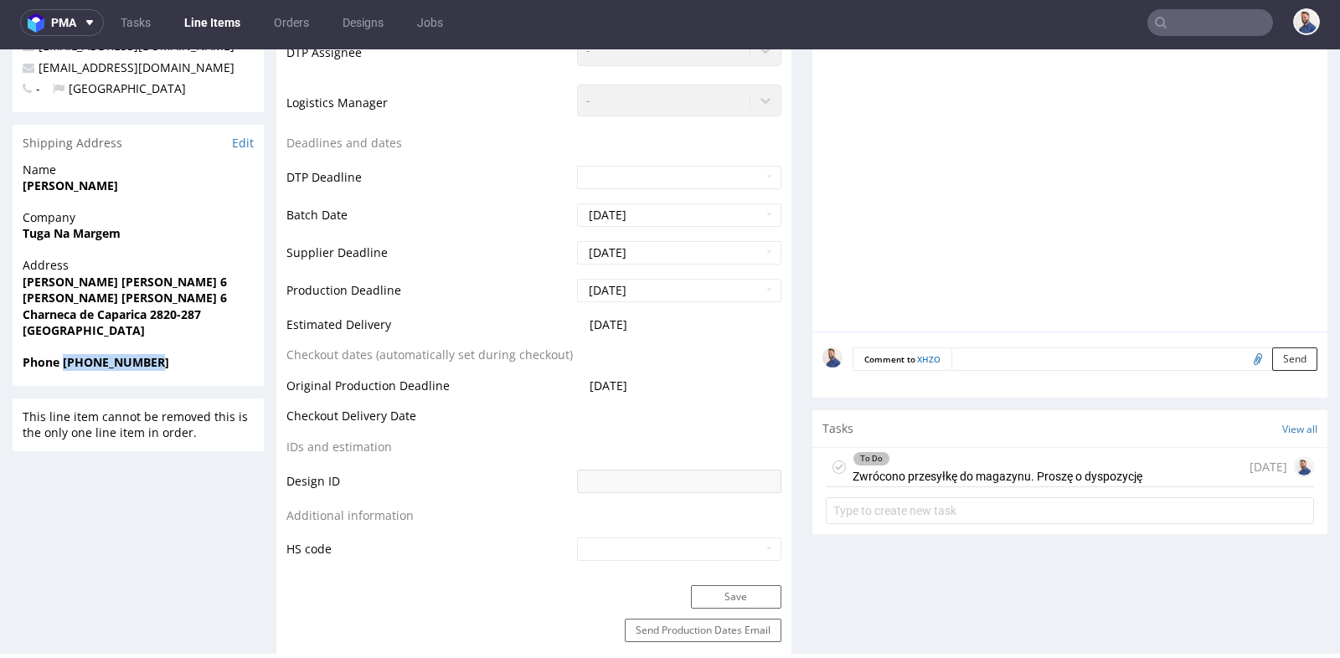
drag, startPoint x: 182, startPoint y: 356, endPoint x: 62, endPoint y: 363, distance: 119.9
click at [62, 363] on span "Phone +351932074409" at bounding box center [138, 362] width 231 height 17
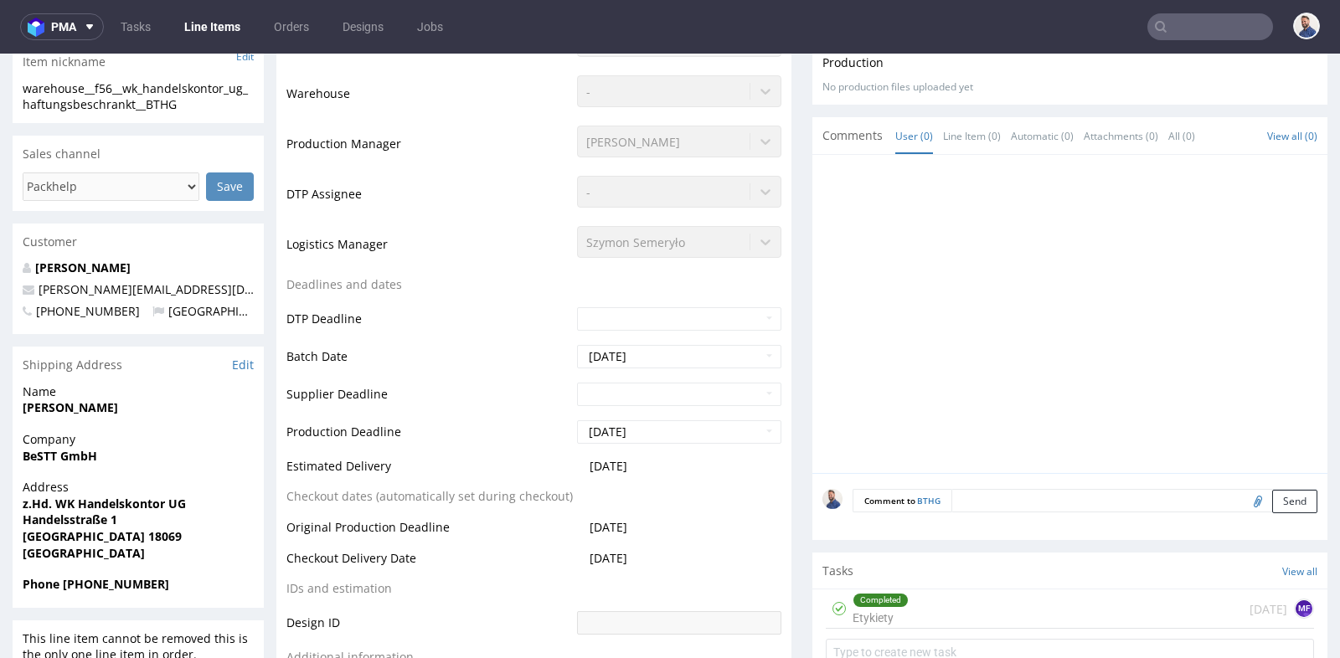
scroll to position [446, 0]
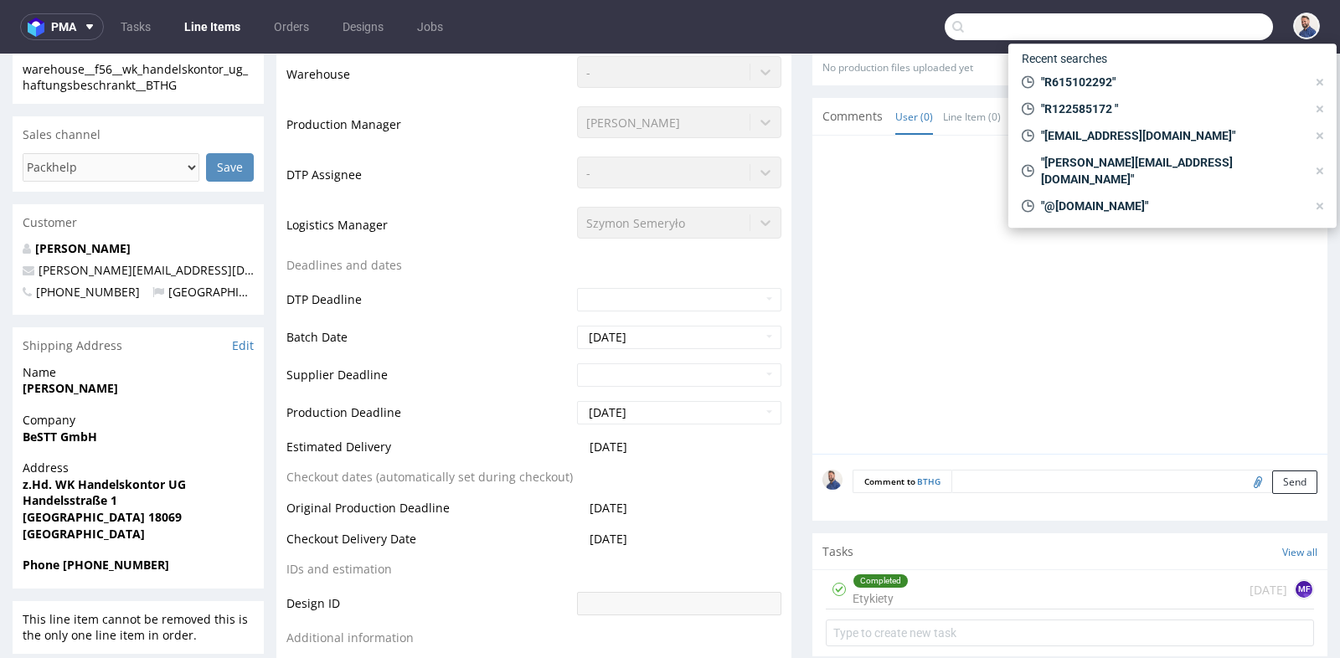
click at [1191, 18] on input "text" at bounding box center [1108, 26] width 328 height 27
paste input "R067502639"
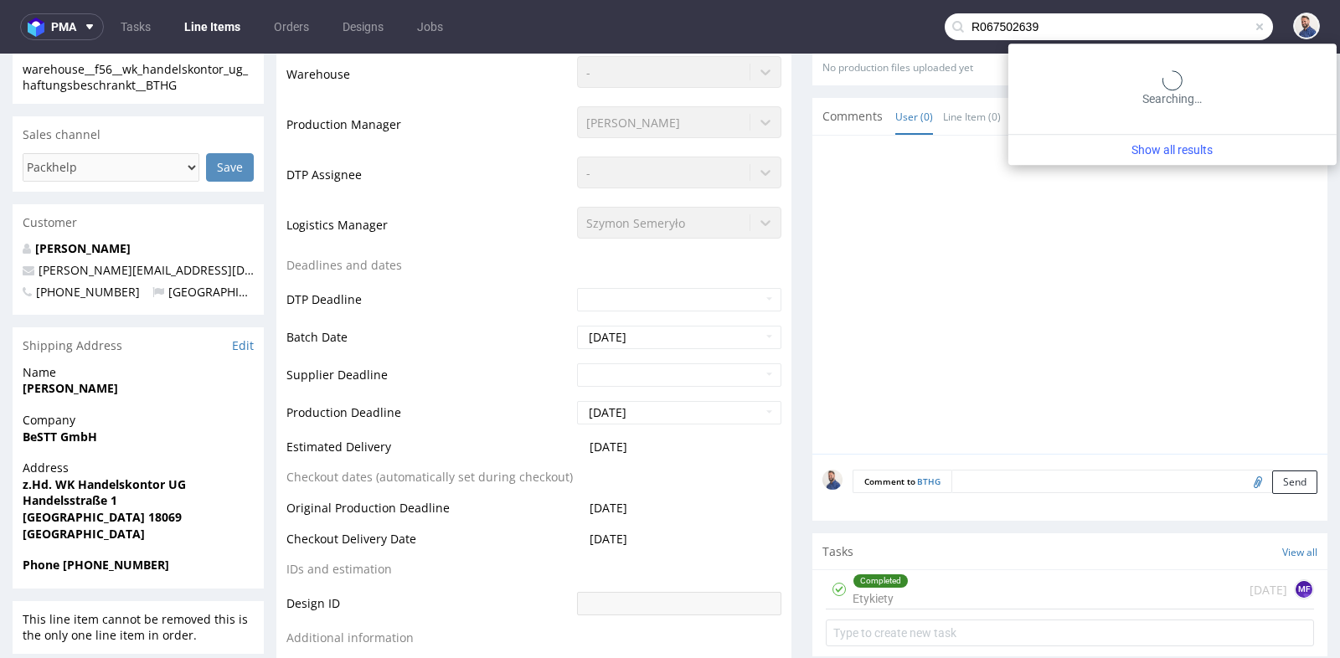
type input "R067502639"
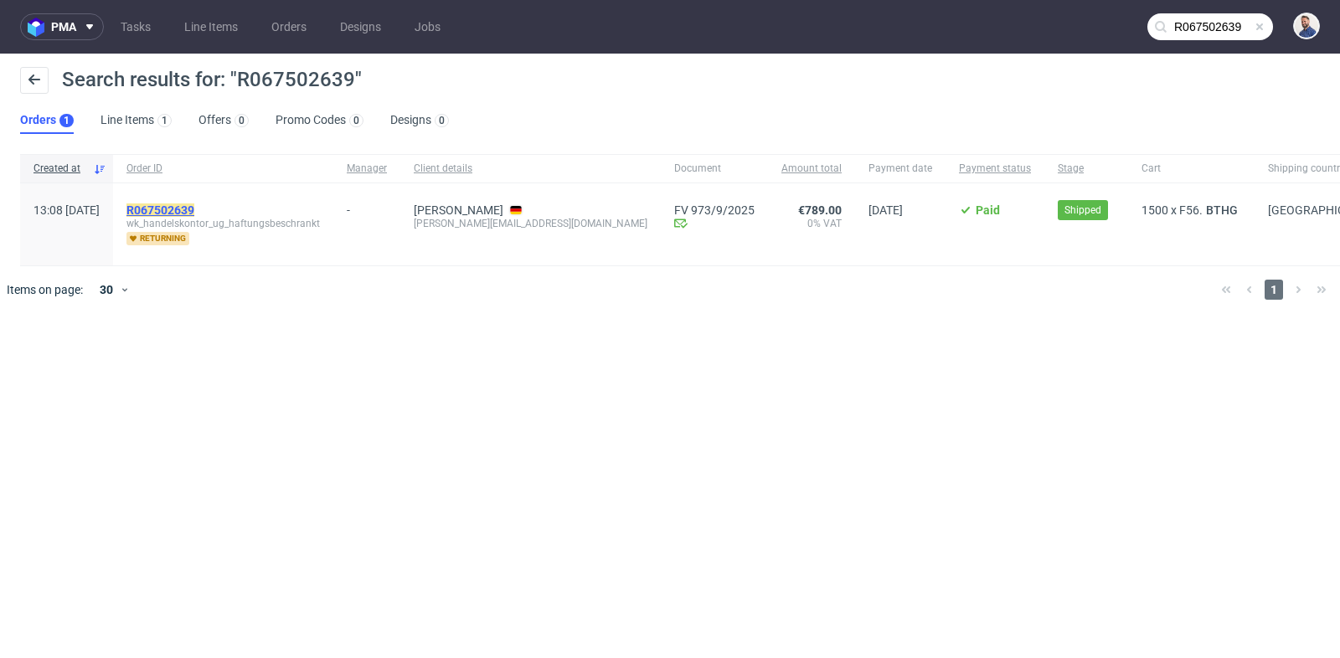
click at [194, 206] on mark "R067502639" at bounding box center [160, 209] width 68 height 13
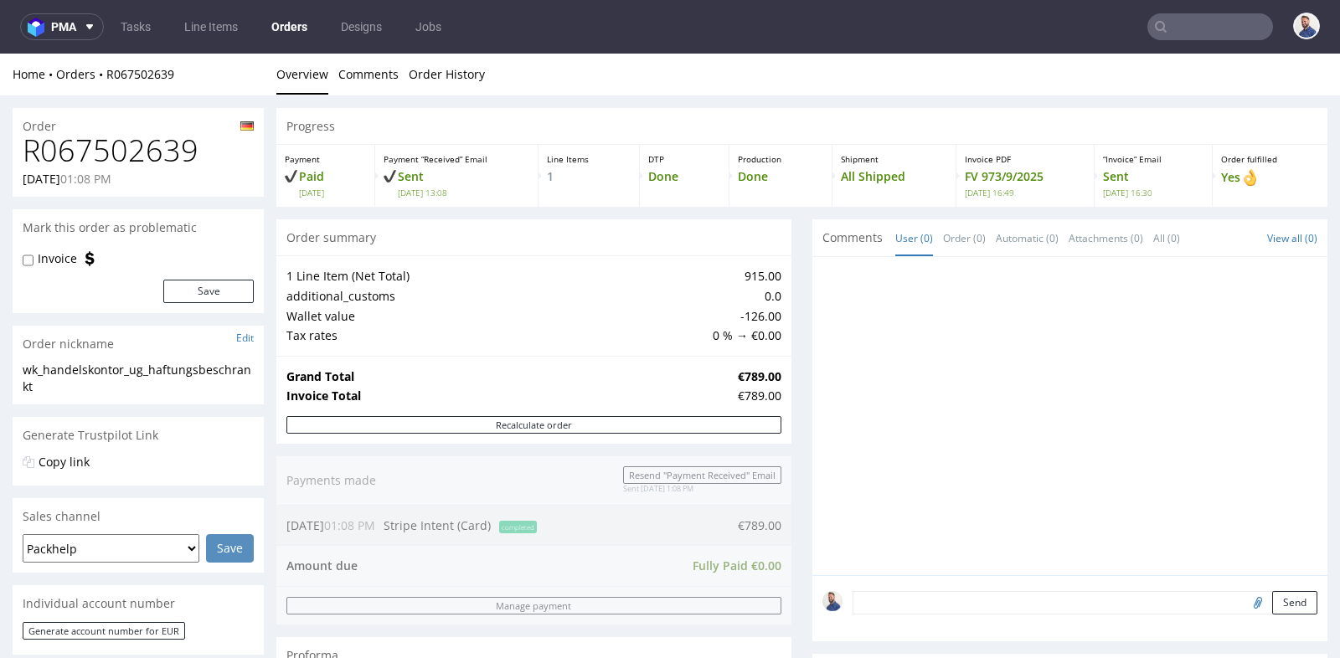
click at [787, 270] on div "Progress Payment Paid Tue 09 Sep Payment “Received” Email Sent Tue 9 Sep 13:08 …" at bounding box center [801, 582] width 1051 height 949
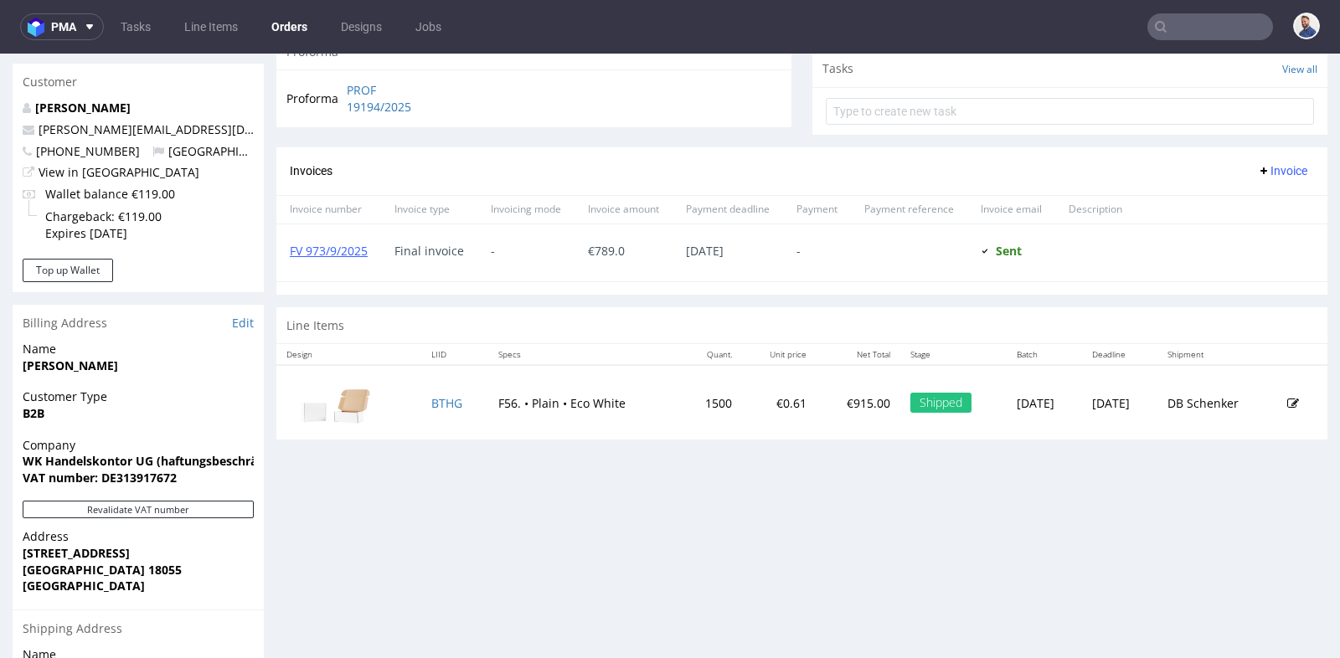
scroll to position [632, 0]
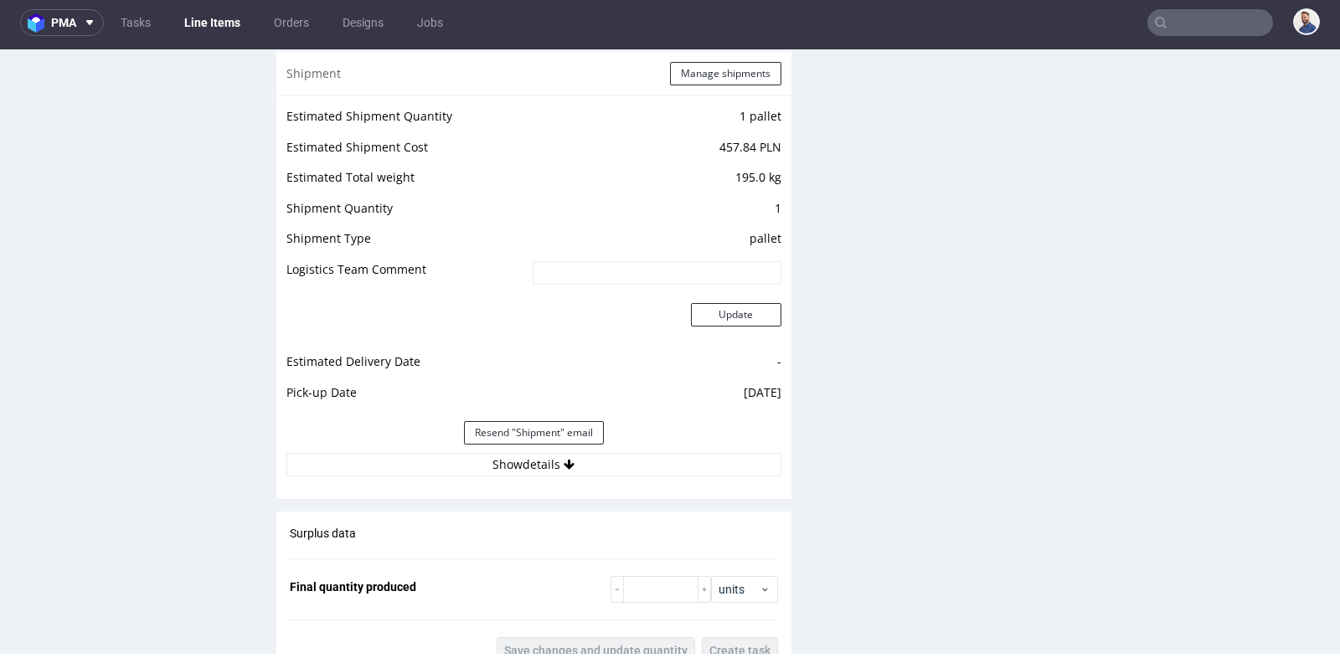
scroll to position [1652, 0]
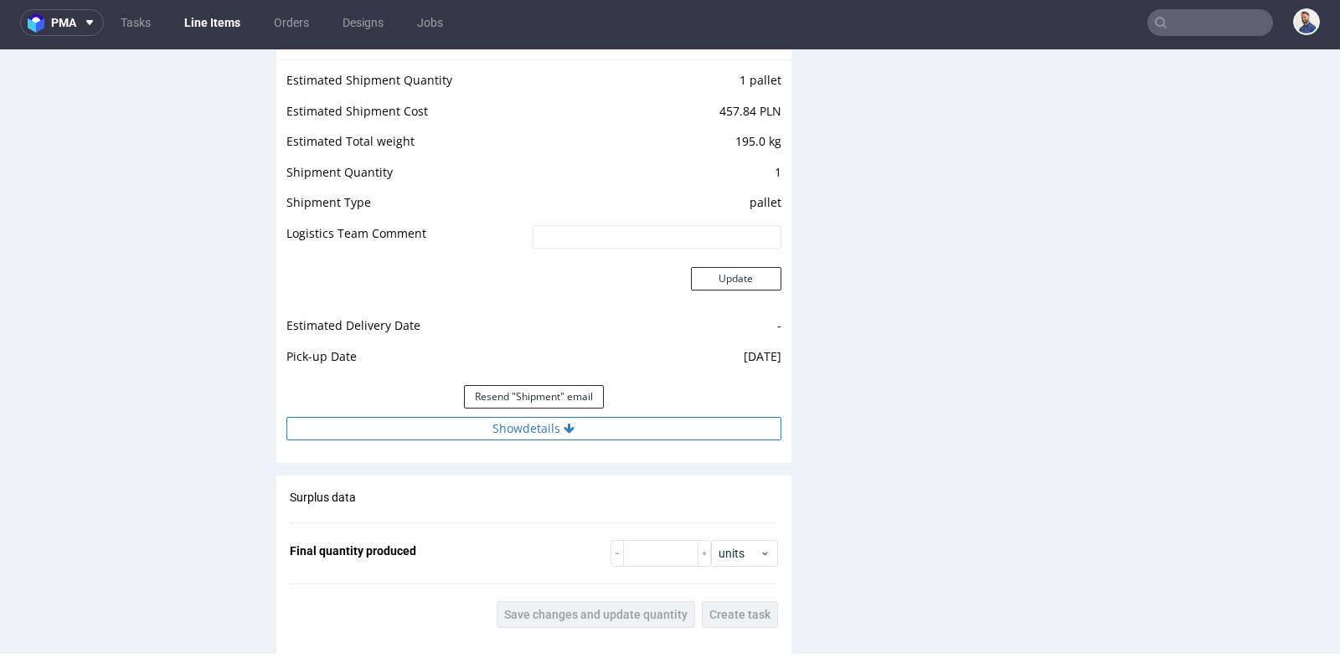
click at [551, 420] on button "Show details" at bounding box center [533, 428] width 495 height 23
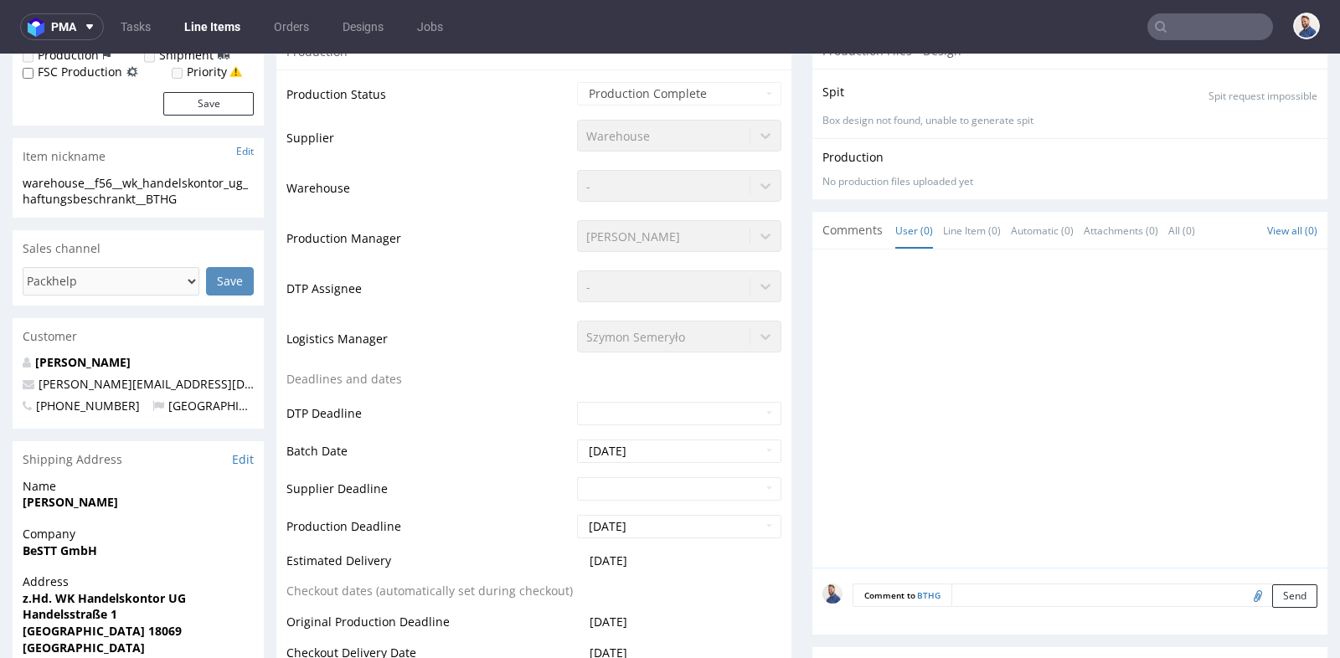
scroll to position [335, 0]
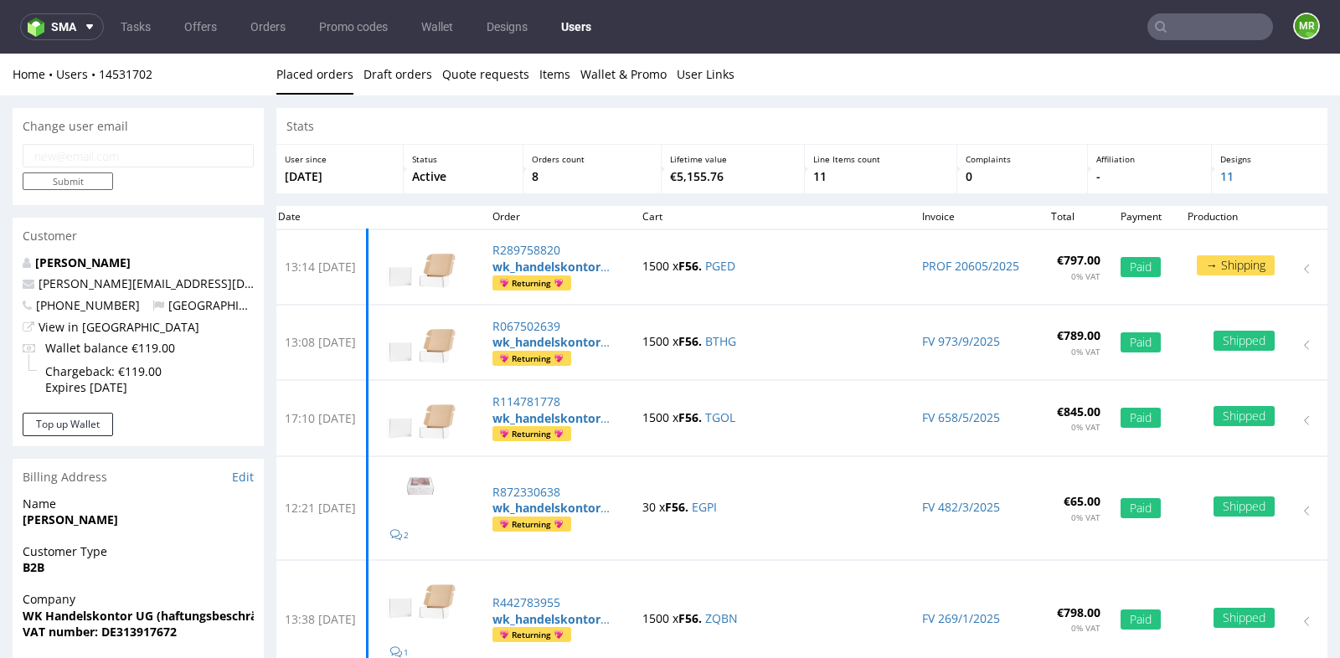
scroll to position [4, 0]
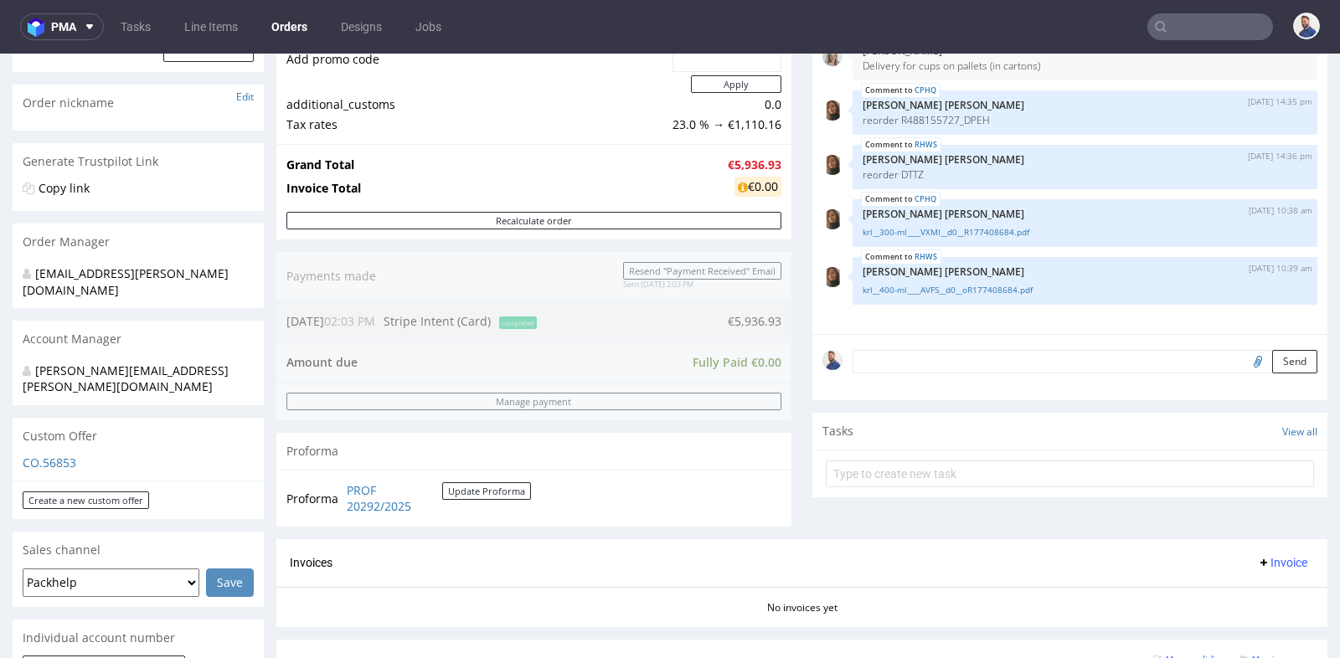
scroll to position [260, 0]
